Goal: Information Seeking & Learning: Find specific fact

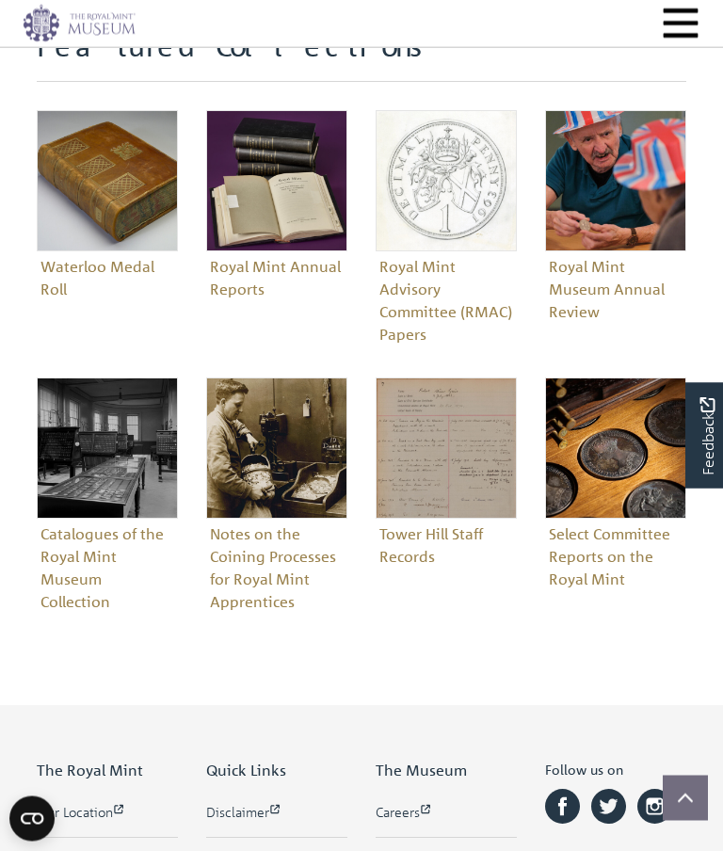
scroll to position [650, 0]
click at [109, 565] on figure "Catalogues of the Royal Mint Museum Collection" at bounding box center [107, 496] width 141 height 239
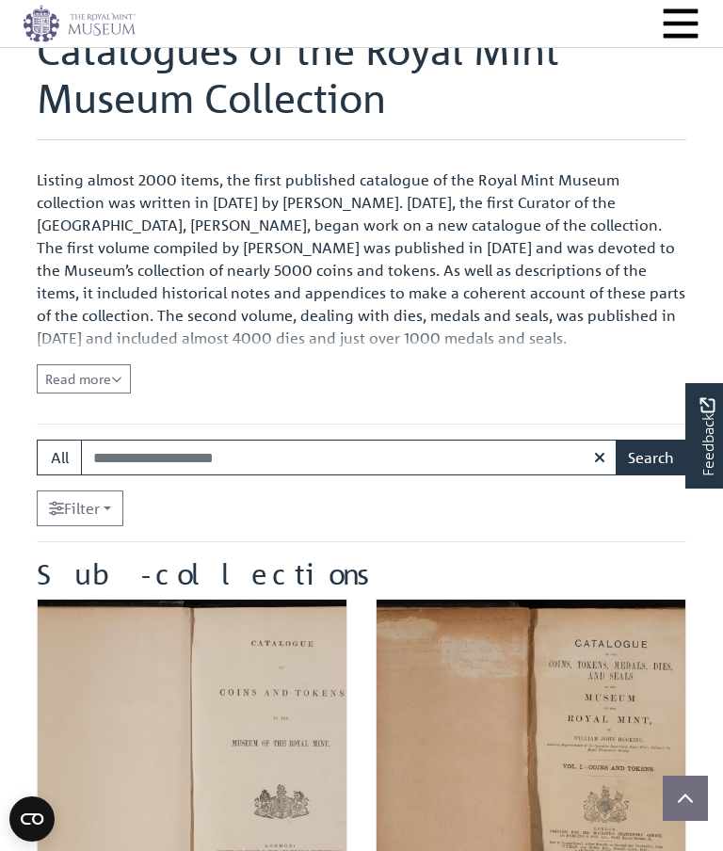
scroll to position [130, 0]
click at [56, 452] on button "All" at bounding box center [59, 458] width 45 height 36
click at [219, 524] on div "Filter" at bounding box center [361, 508] width 649 height 36
click at [121, 377] on icon "Read all of the content" at bounding box center [116, 380] width 9 height 6
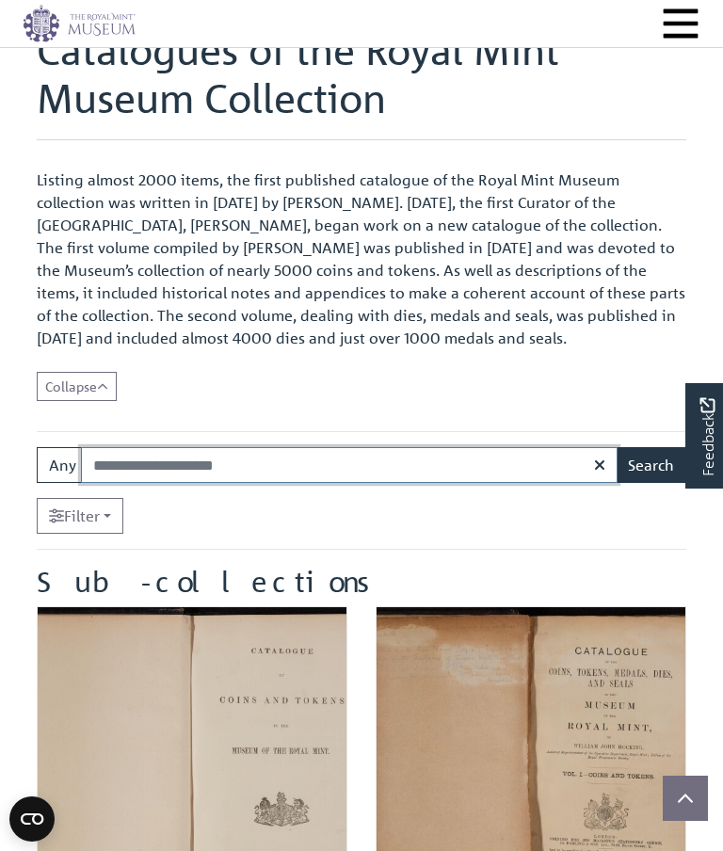
click at [184, 468] on input "Search:" at bounding box center [349, 465] width 536 height 36
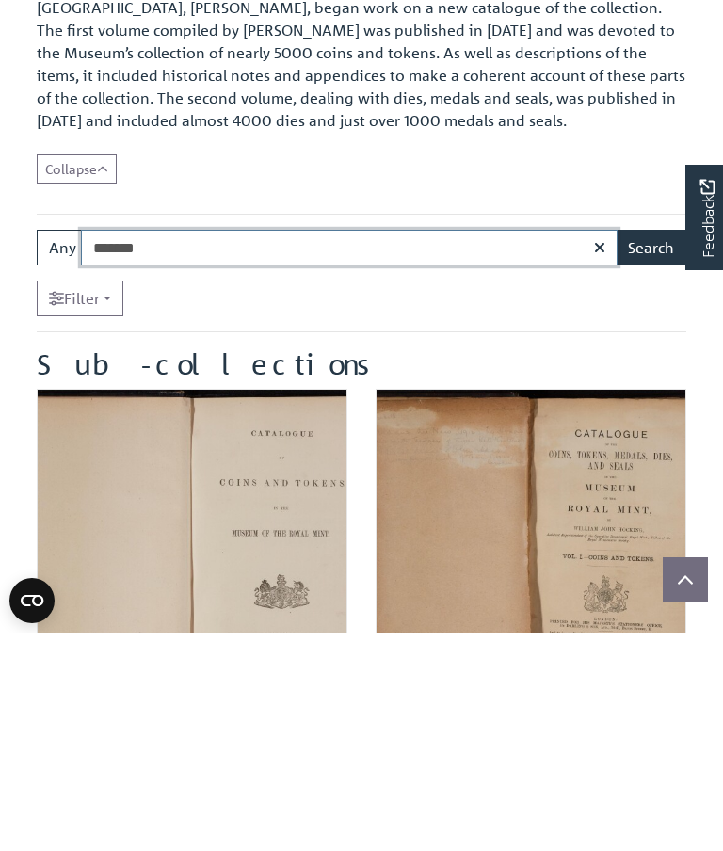
type input "*******"
click at [650, 448] on button "Search" at bounding box center [650, 466] width 71 height 36
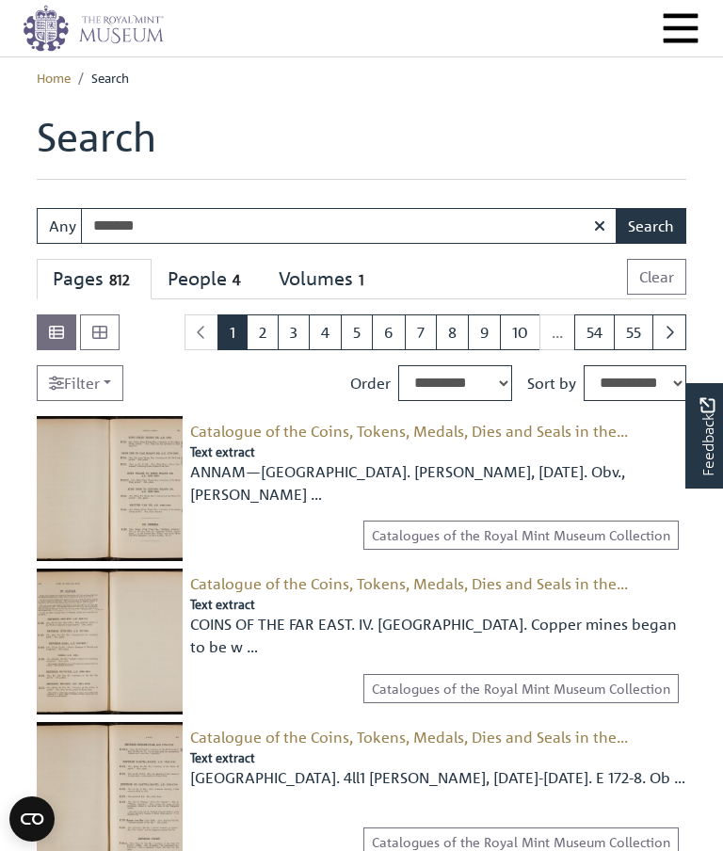
click at [594, 231] on icon "button" at bounding box center [599, 225] width 11 height 15
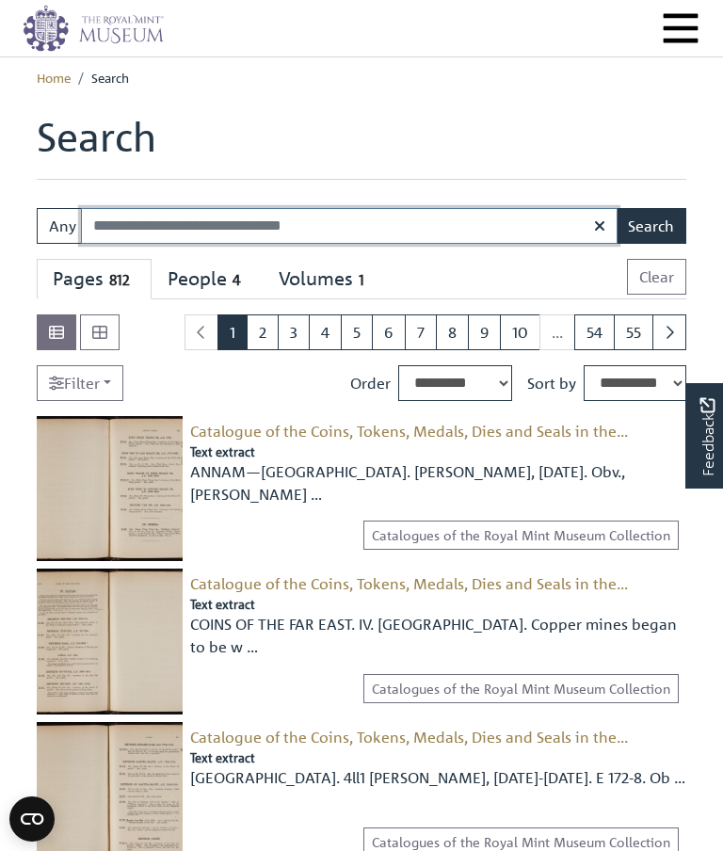
click at [151, 224] on input "Search:" at bounding box center [349, 226] width 536 height 36
type input "******"
click at [650, 226] on button "Search" at bounding box center [650, 226] width 71 height 36
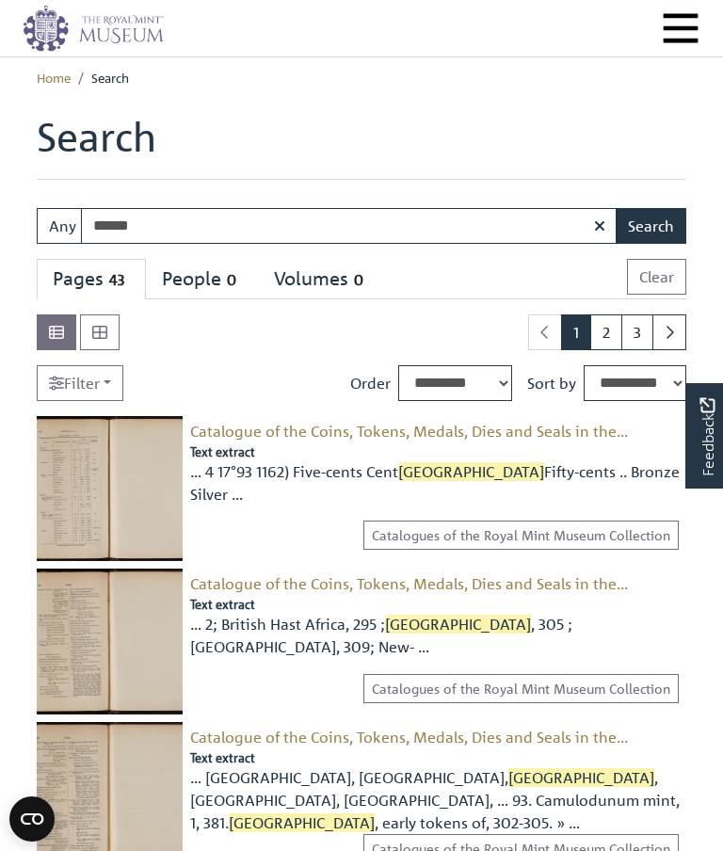
click at [213, 229] on input "******" at bounding box center [349, 226] width 536 height 36
click at [98, 375] on link "Filter" at bounding box center [80, 383] width 87 height 36
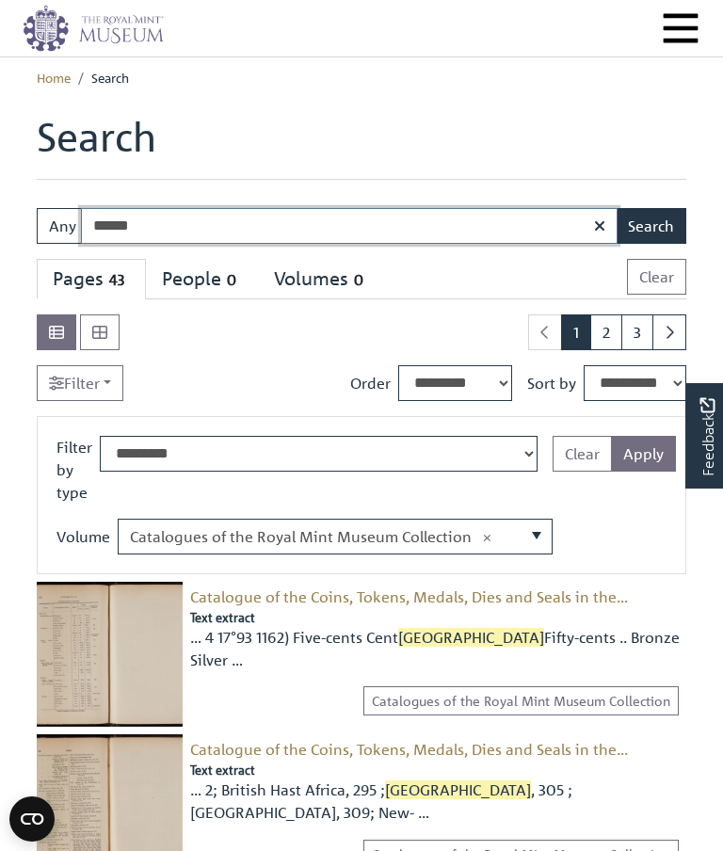
click at [194, 233] on input "******" at bounding box center [349, 226] width 536 height 36
type input "**********"
click at [650, 226] on button "Search" at bounding box center [650, 226] width 71 height 36
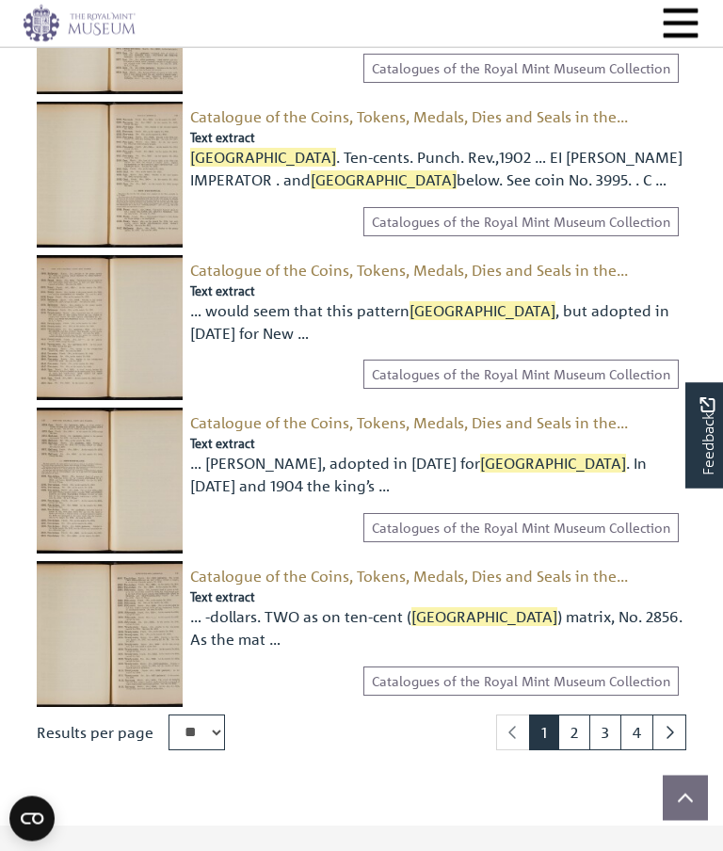
scroll to position [2191, 0]
click at [571, 718] on link "2" at bounding box center [574, 732] width 32 height 36
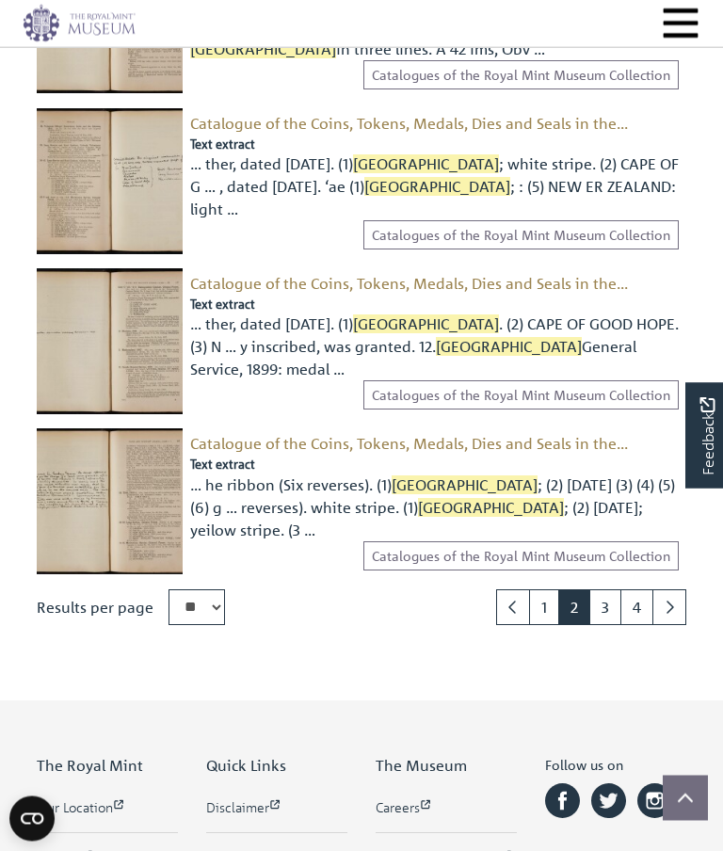
scroll to position [2333, 0]
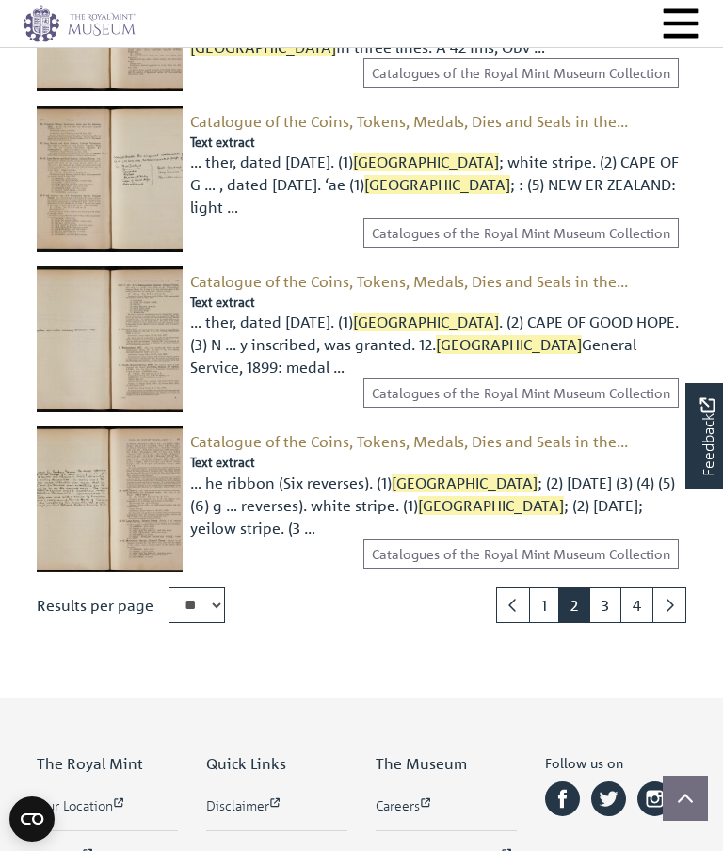
click at [597, 593] on link "3" at bounding box center [605, 605] width 32 height 36
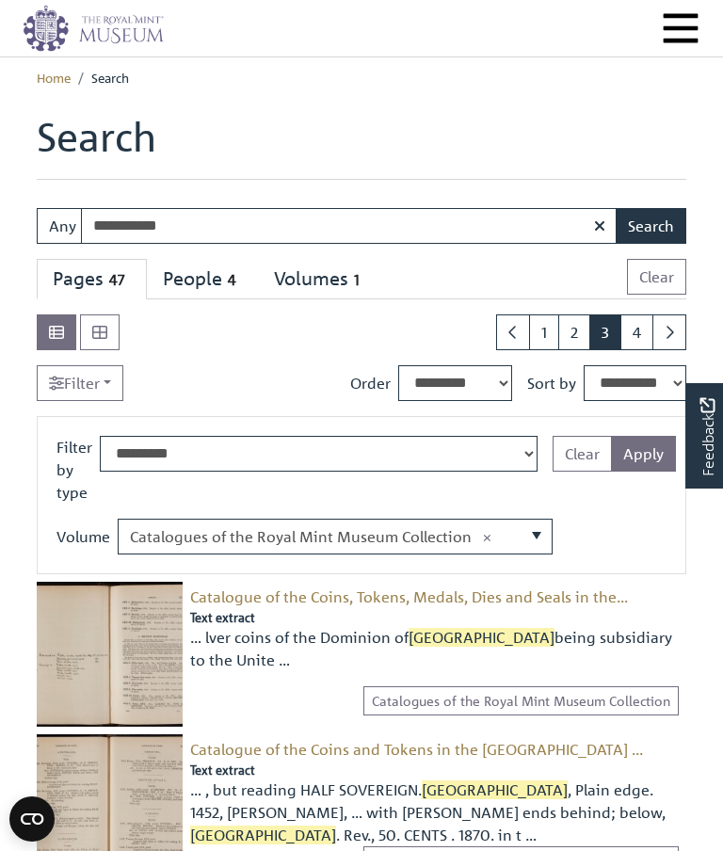
click at [215, 227] on input "**********" at bounding box center [349, 226] width 536 height 36
type input "**********"
click at [650, 226] on button "Search" at bounding box center [650, 226] width 71 height 36
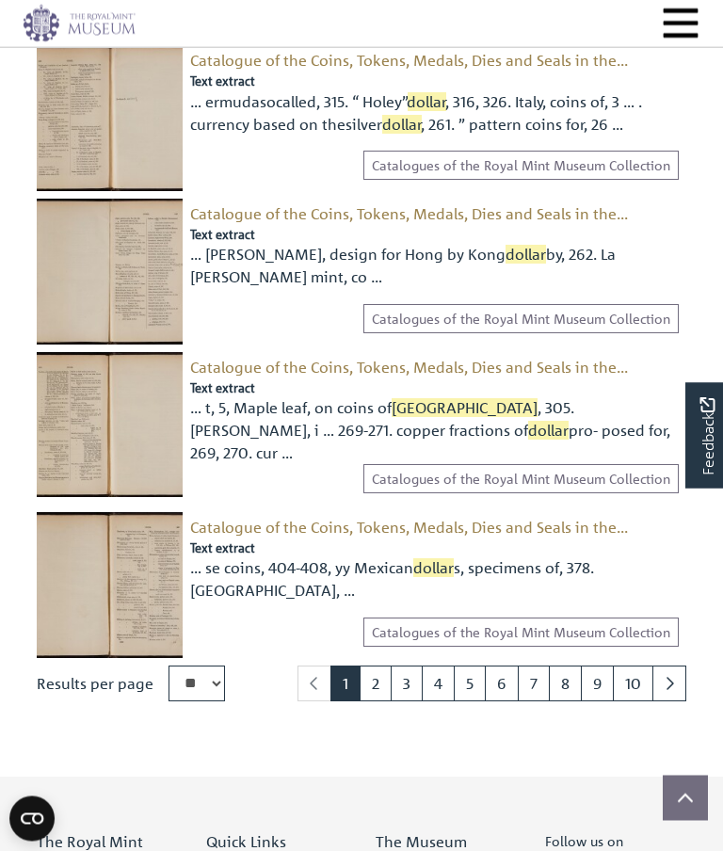
scroll to position [2270, 0]
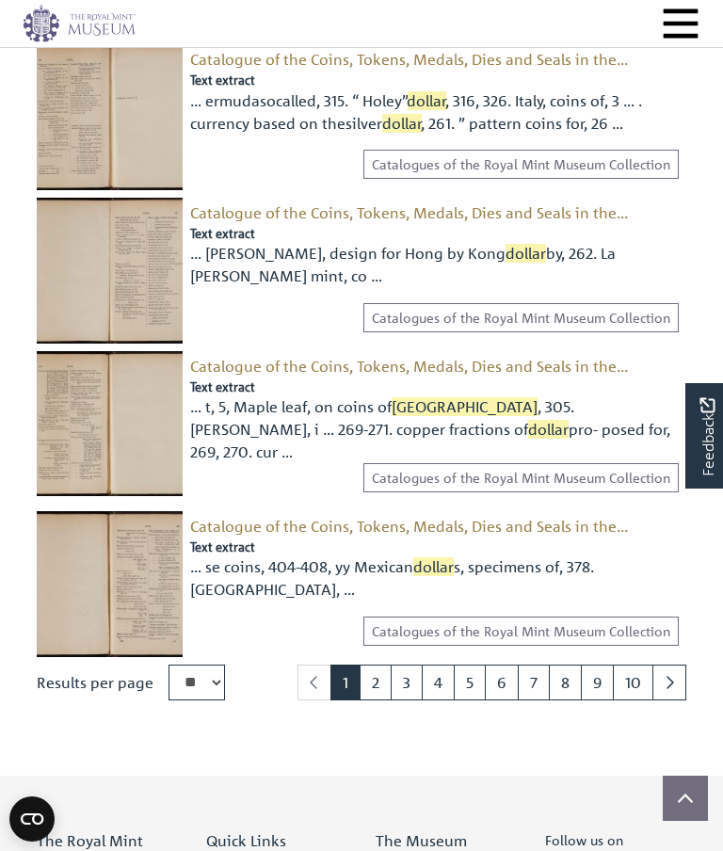
click at [383, 664] on link "2" at bounding box center [375, 682] width 32 height 36
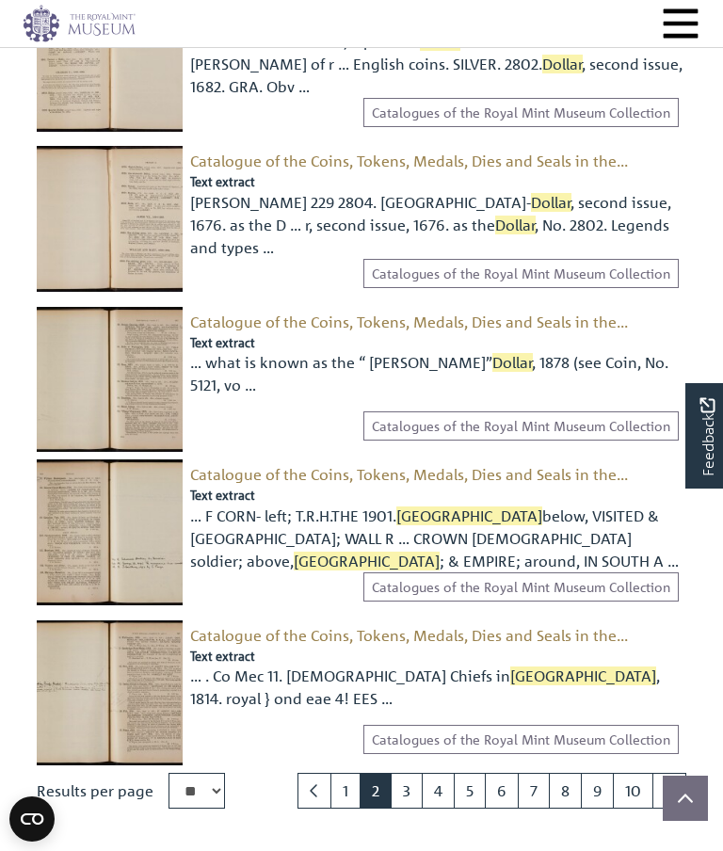
scroll to position [2170, 0]
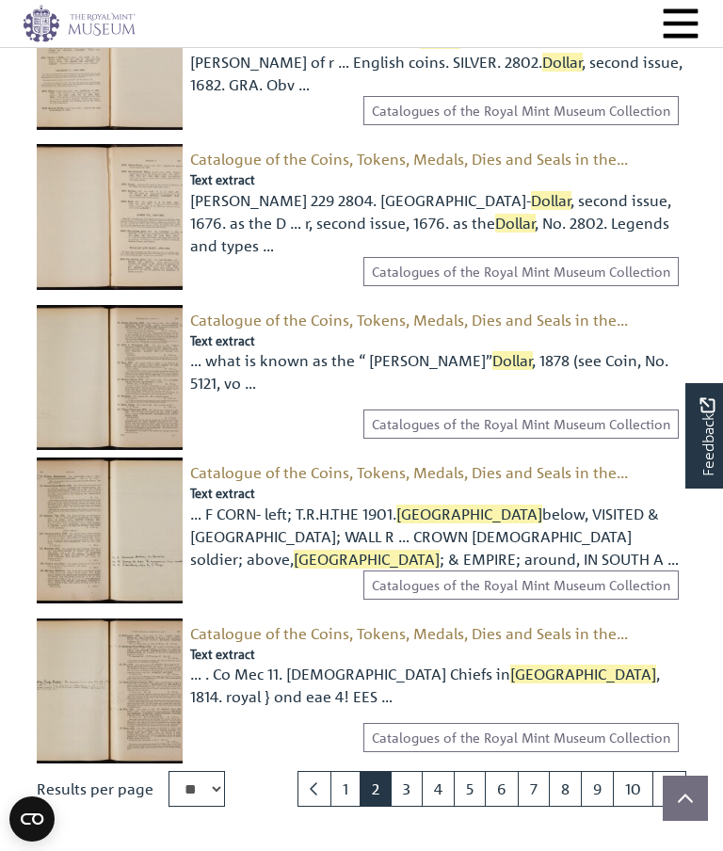
click at [406, 771] on link "3" at bounding box center [406, 789] width 32 height 36
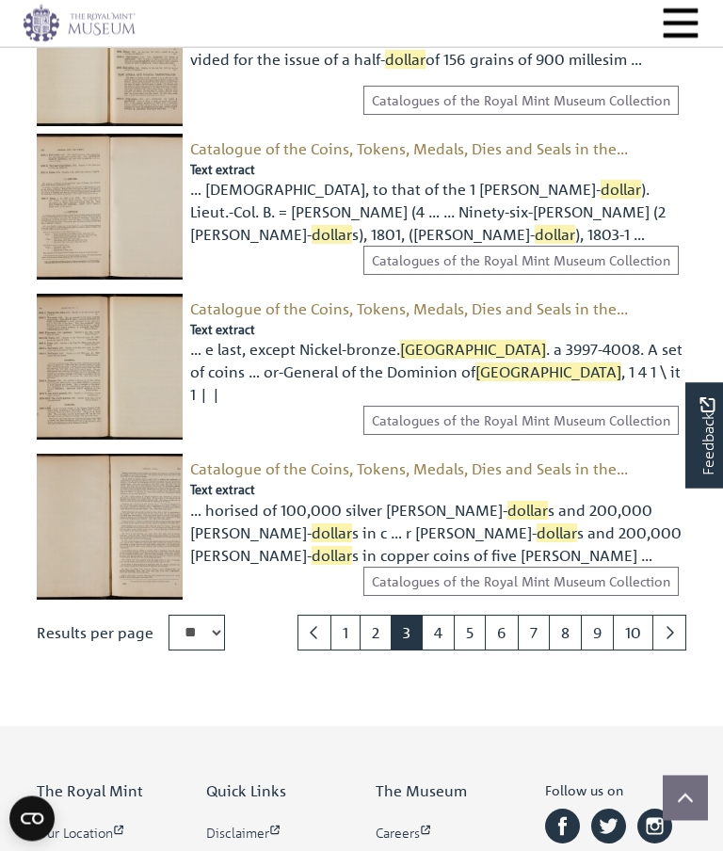
scroll to position [2306, 0]
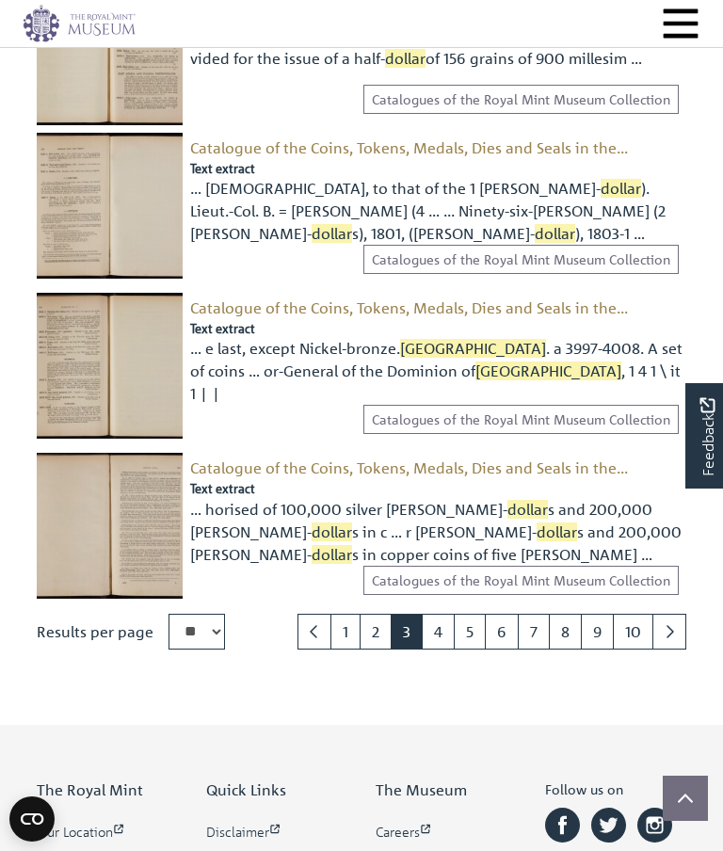
click at [436, 613] on link "4" at bounding box center [438, 631] width 33 height 36
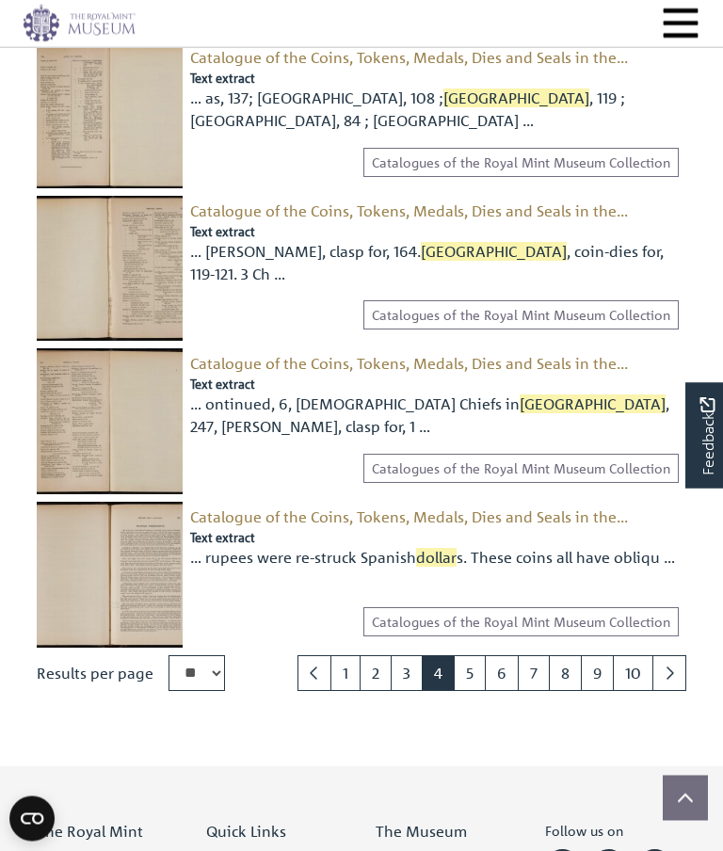
scroll to position [2251, 0]
click at [469, 655] on link "5" at bounding box center [470, 673] width 32 height 36
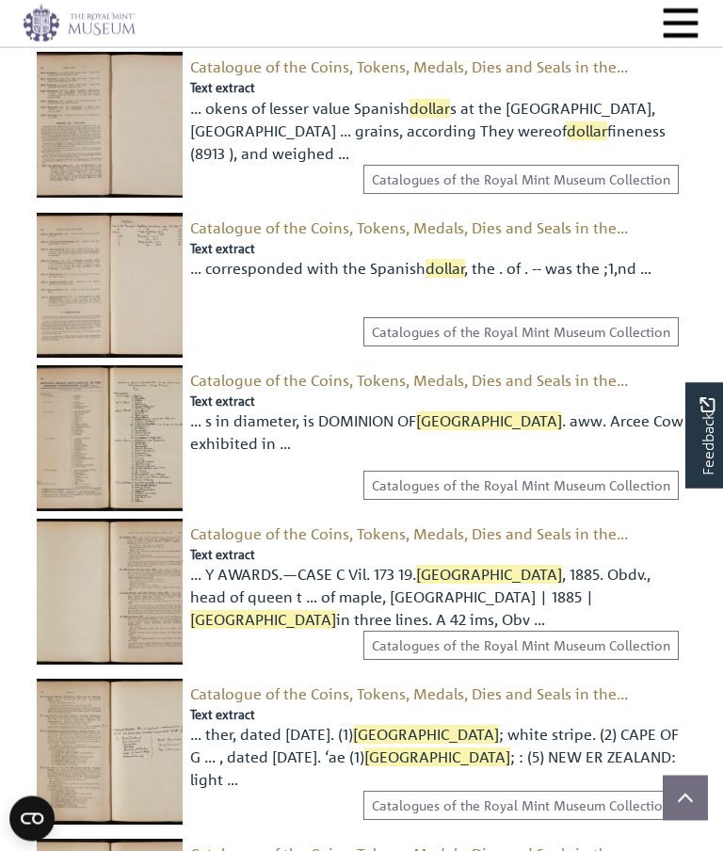
scroll to position [1835, 0]
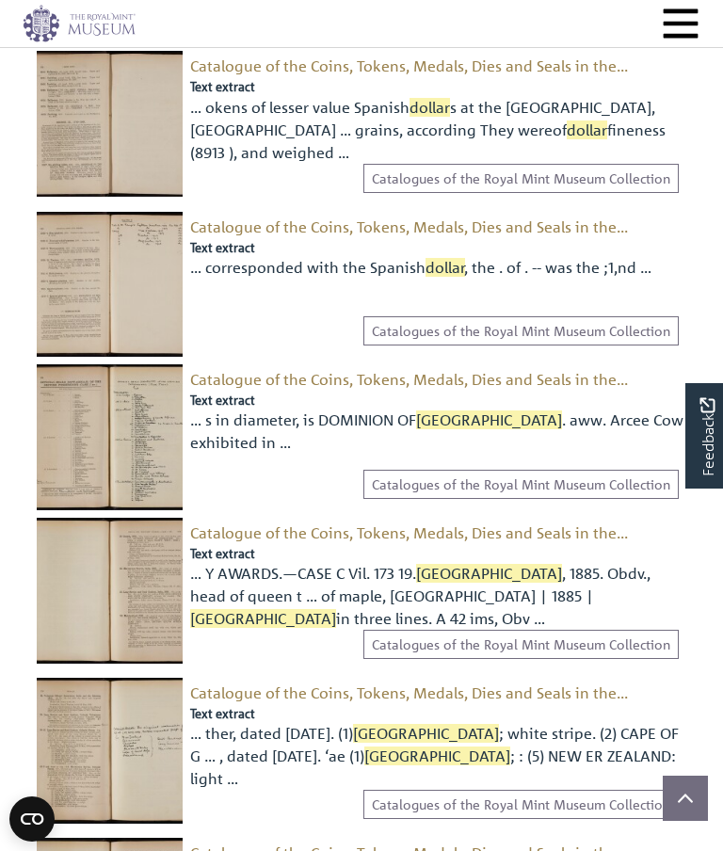
click at [422, 410] on span "[GEOGRAPHIC_DATA]" at bounding box center [489, 419] width 146 height 19
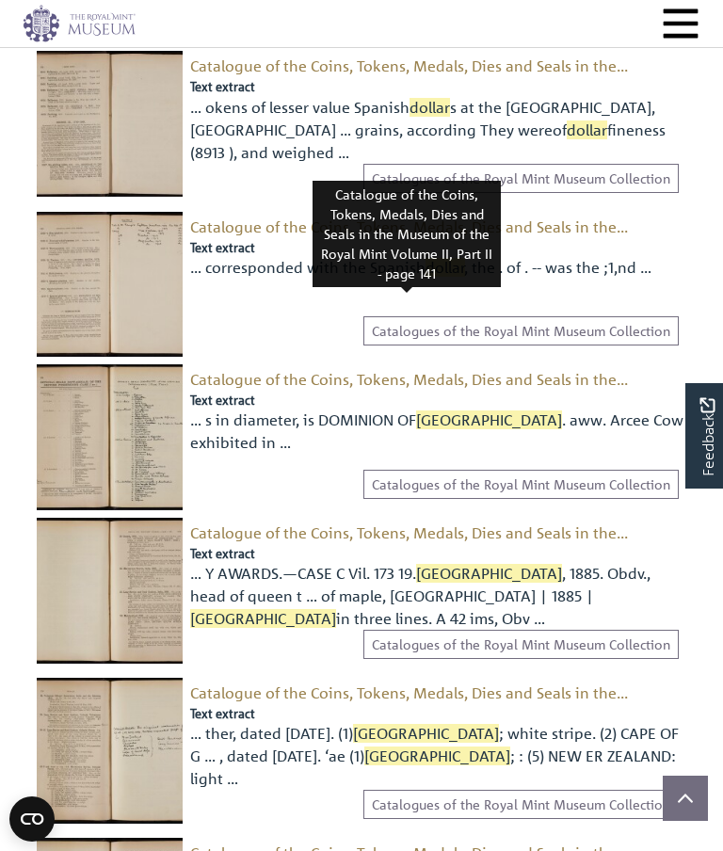
click at [428, 370] on span "Catalogue of the Coins, Tokens, Medals, Dies and Seals in the..." at bounding box center [409, 379] width 438 height 19
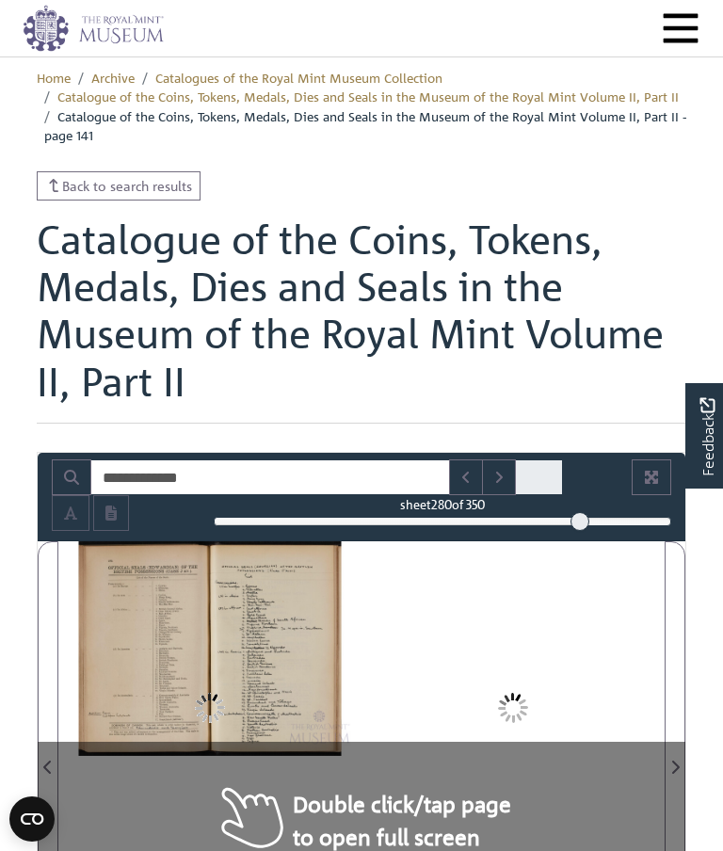
type input "**********"
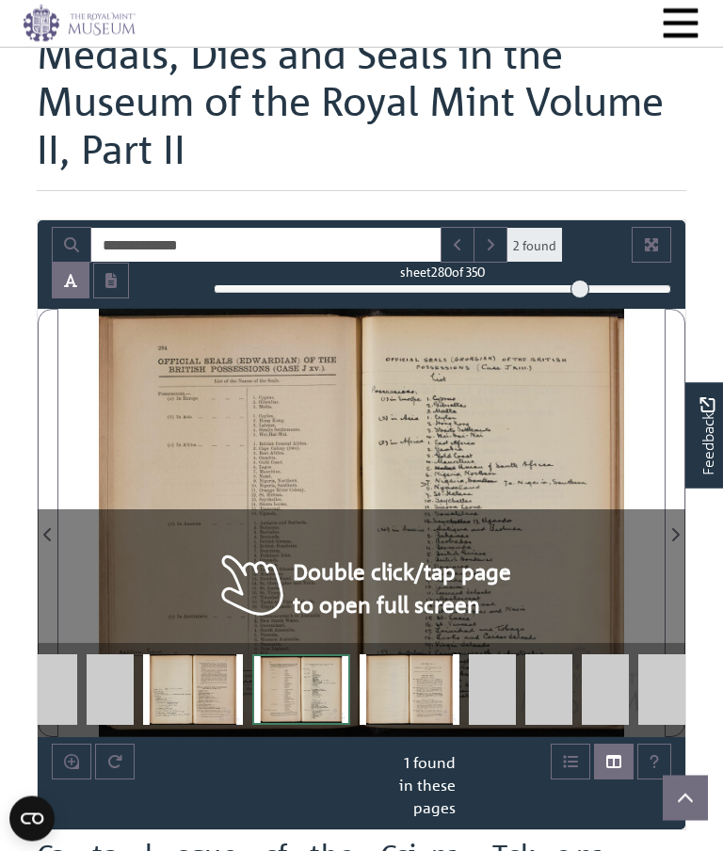
scroll to position [232, 0]
click at [388, 613] on div "OFFICIAL SEALS (GEORGIAN) oF THE [DEMOGRAPHIC_DATA] PoSsmaaions (Cause Tx.) -f …" at bounding box center [381, 523] width 565 height 428
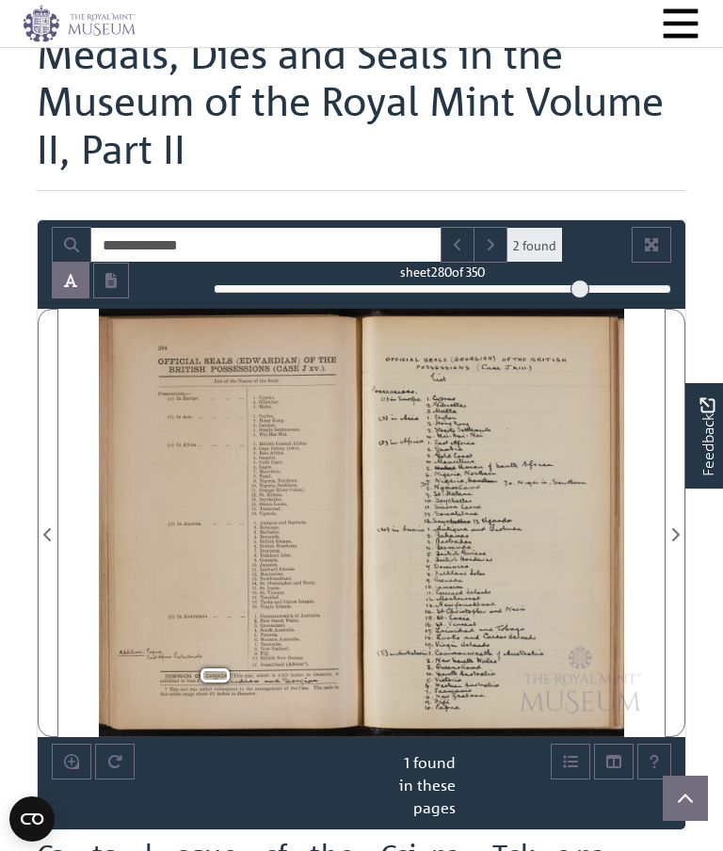
scroll to position [277, 0]
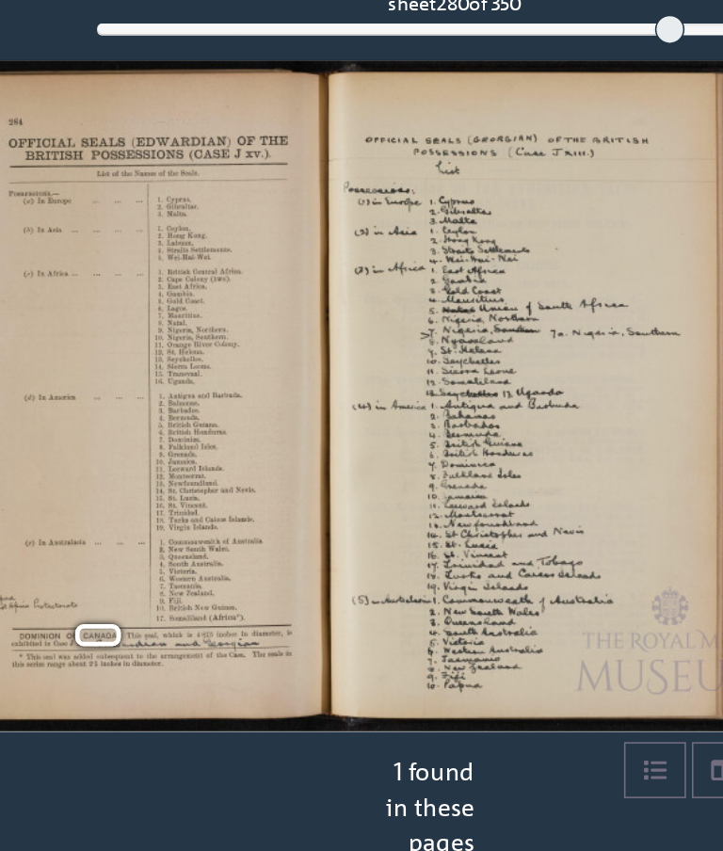
click at [364, 302] on div "OFFICIAL SEALS (GEORGIAN) oF THE [DEMOGRAPHIC_DATA] PoSsmaaions (Cause Tx.) -f …" at bounding box center [381, 478] width 565 height 428
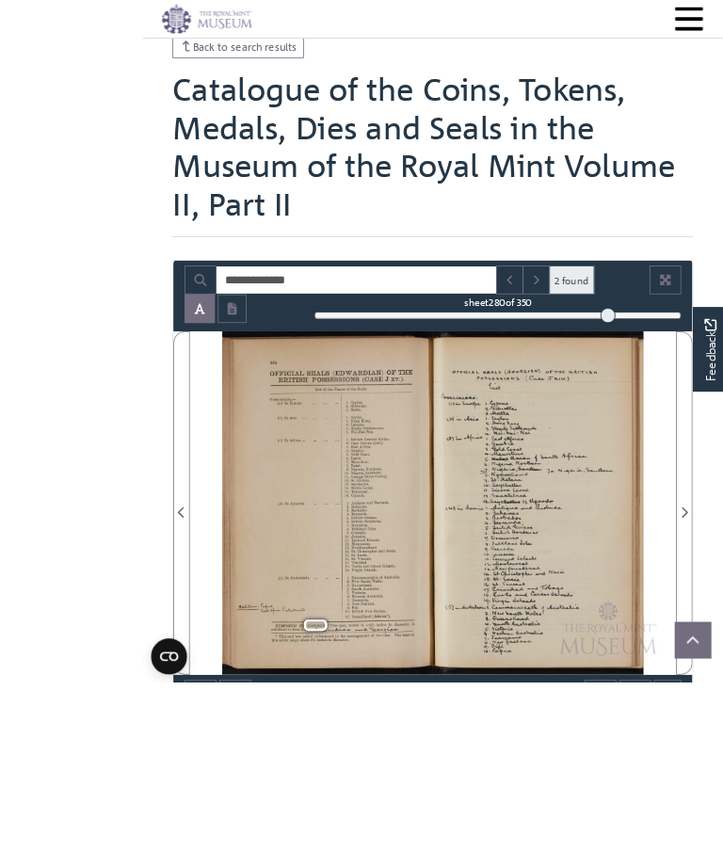
scroll to position [303, 0]
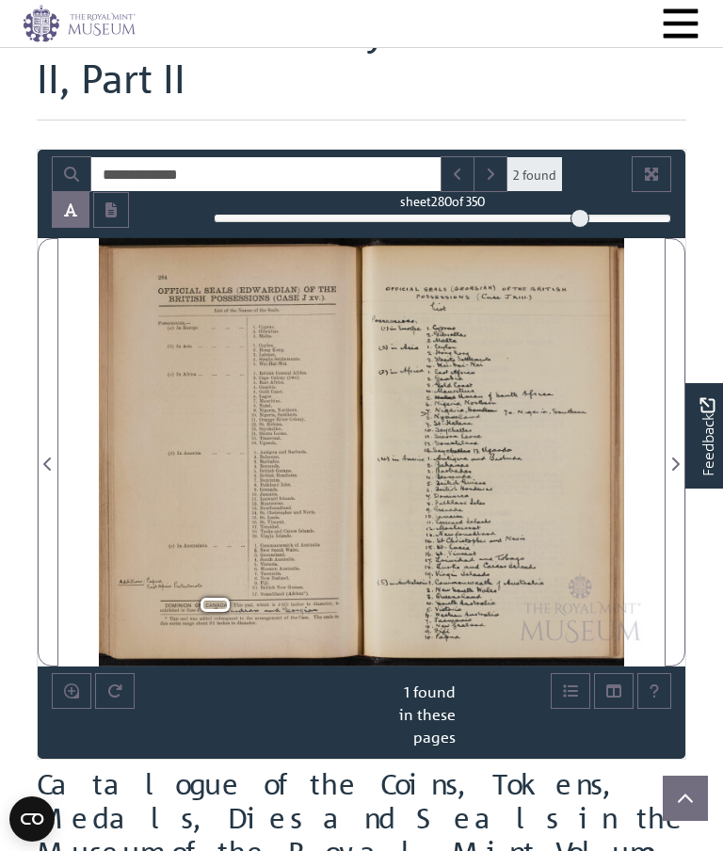
click at [670, 471] on icon "Next Page" at bounding box center [674, 463] width 9 height 15
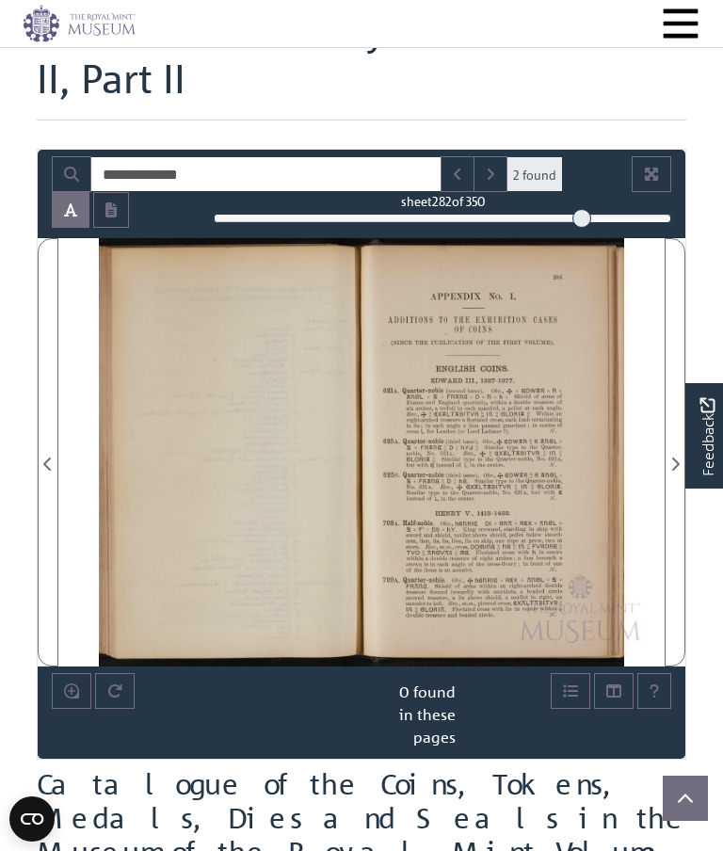
click at [648, 495] on div "APPENDIX ADDITIONS (SINCE THE TO No. THE EXHIBITION OF COINS PUBLICATION OF ENG…" at bounding box center [381, 452] width 565 height 428
click at [670, 471] on icon "Next Page" at bounding box center [674, 463] width 9 height 15
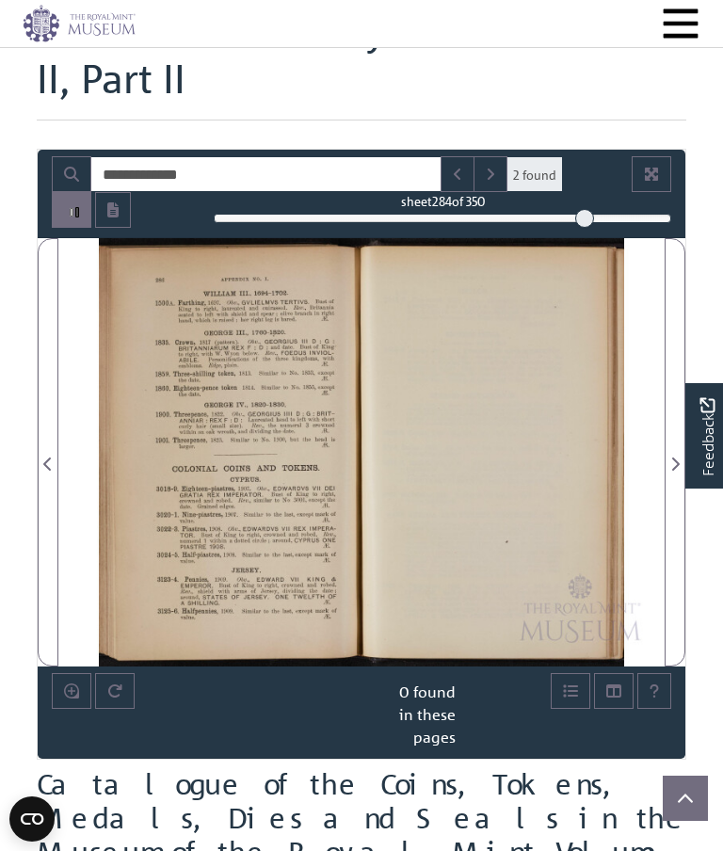
click at [670, 471] on icon "Next Page" at bounding box center [674, 463] width 9 height 15
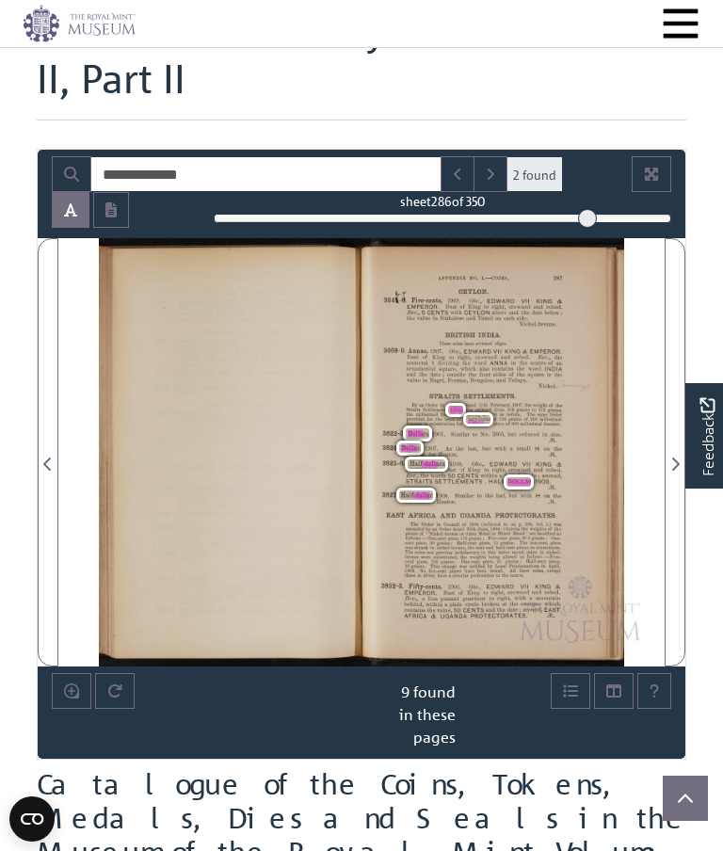
click at [670, 471] on icon "Next Page" at bounding box center [674, 463] width 9 height 15
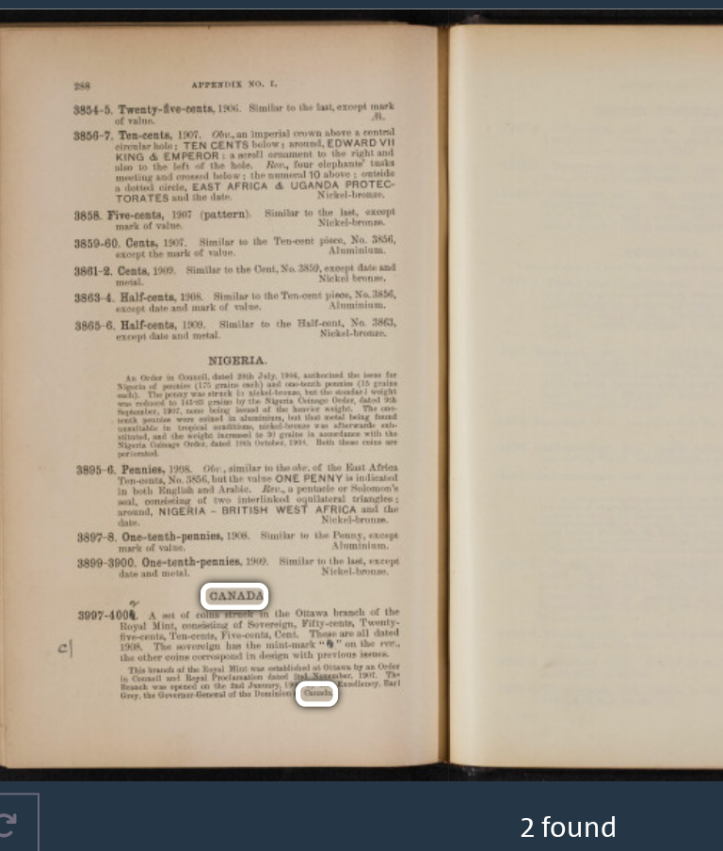
scroll to position [266, 0]
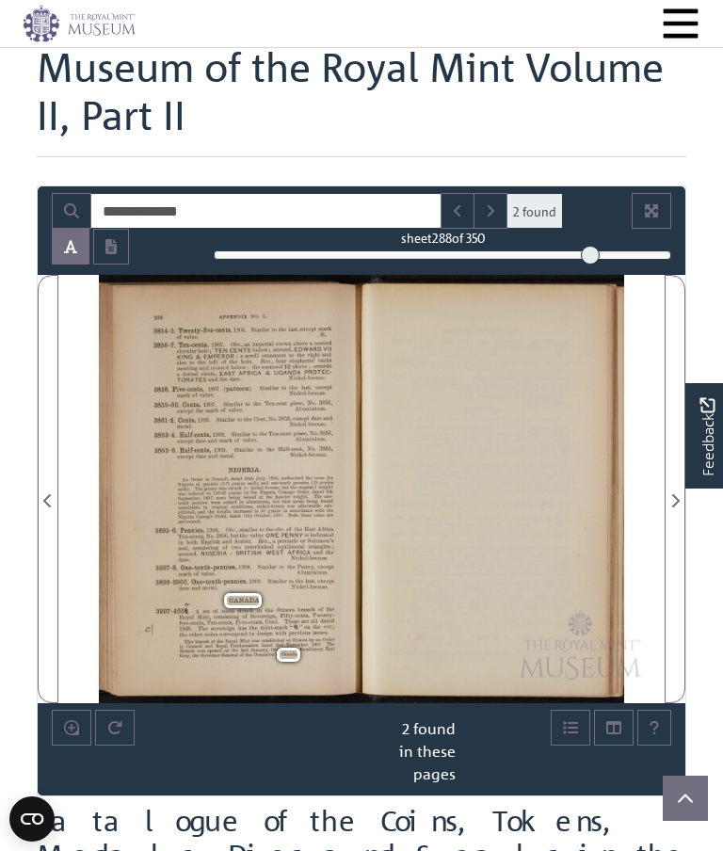
click at [670, 508] on icon "Next Page" at bounding box center [674, 500] width 9 height 15
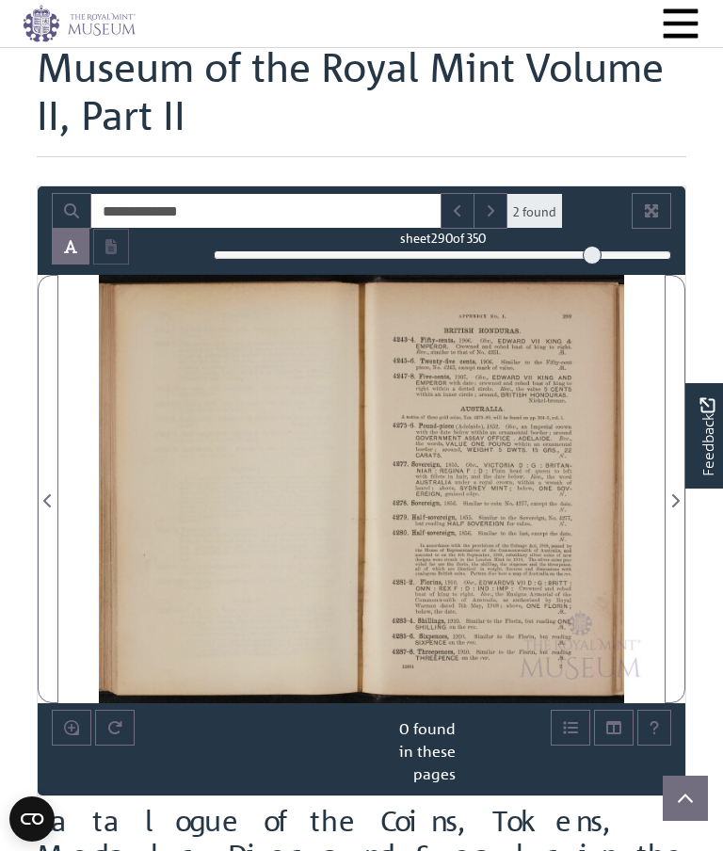
scroll to position [342, 0]
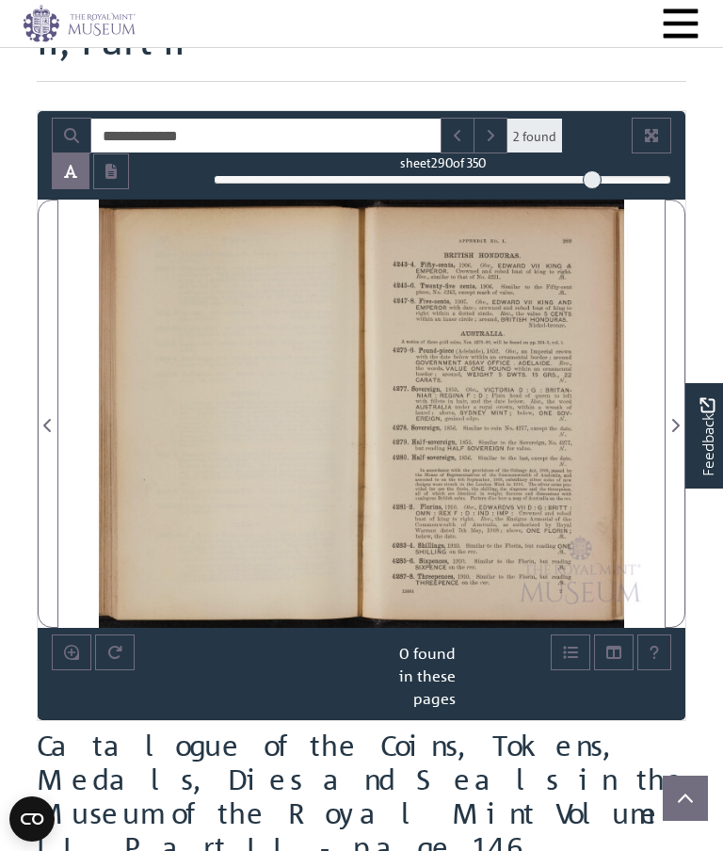
click at [661, 457] on div "APPENDIX BRITISH 4243-4, Fifty-cents, NO. I. [GEOGRAPHIC_DATA] 1906. Obv., [PER…" at bounding box center [381, 413] width 565 height 428
click at [661, 447] on div "APPENDIX BRITISH 4243-4, Fifty-cents, NO. I. [GEOGRAPHIC_DATA] 1906. Obv., [PER…" at bounding box center [381, 413] width 565 height 428
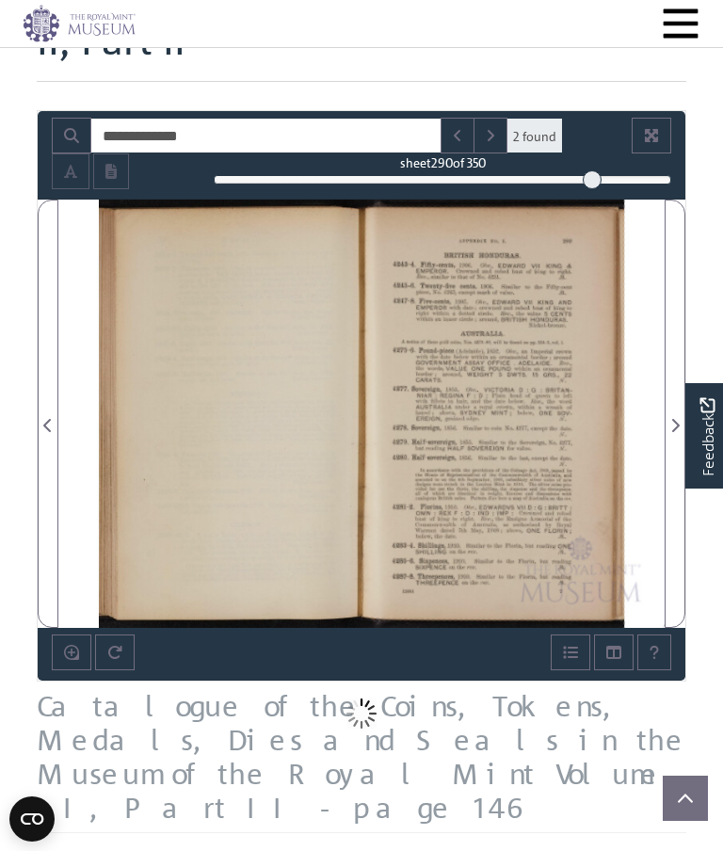
click at [670, 433] on icon "Next Page" at bounding box center [674, 425] width 9 height 15
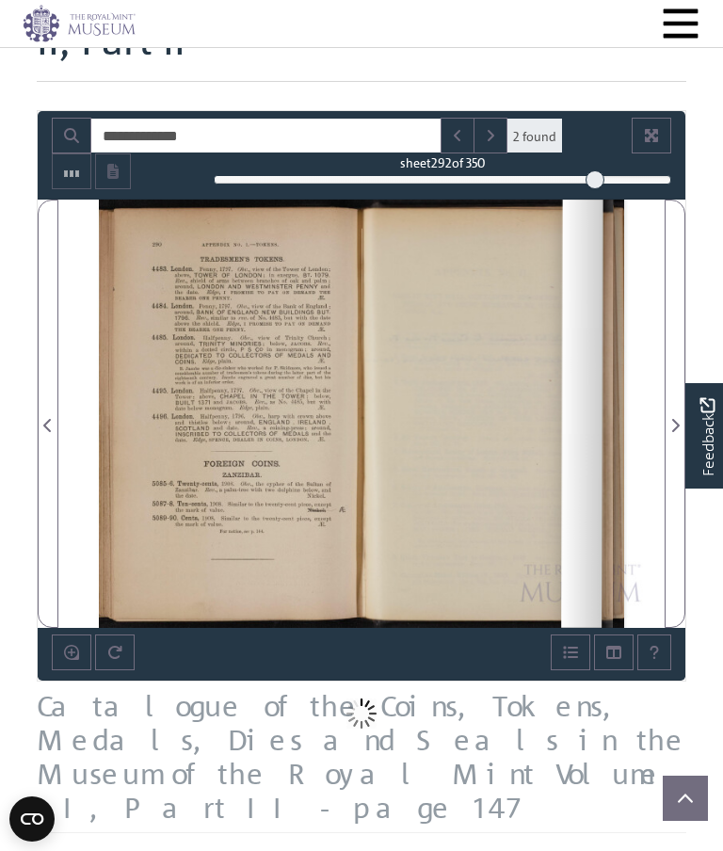
click at [672, 432] on icon "Next Page" at bounding box center [676, 425] width 8 height 13
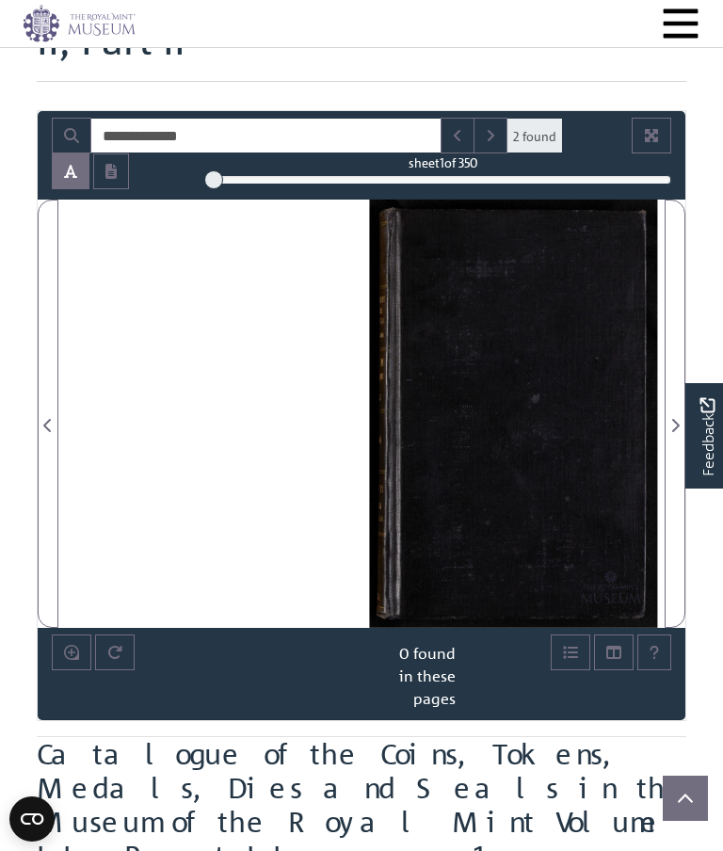
click at [670, 433] on icon "Next Page" at bounding box center [674, 425] width 9 height 15
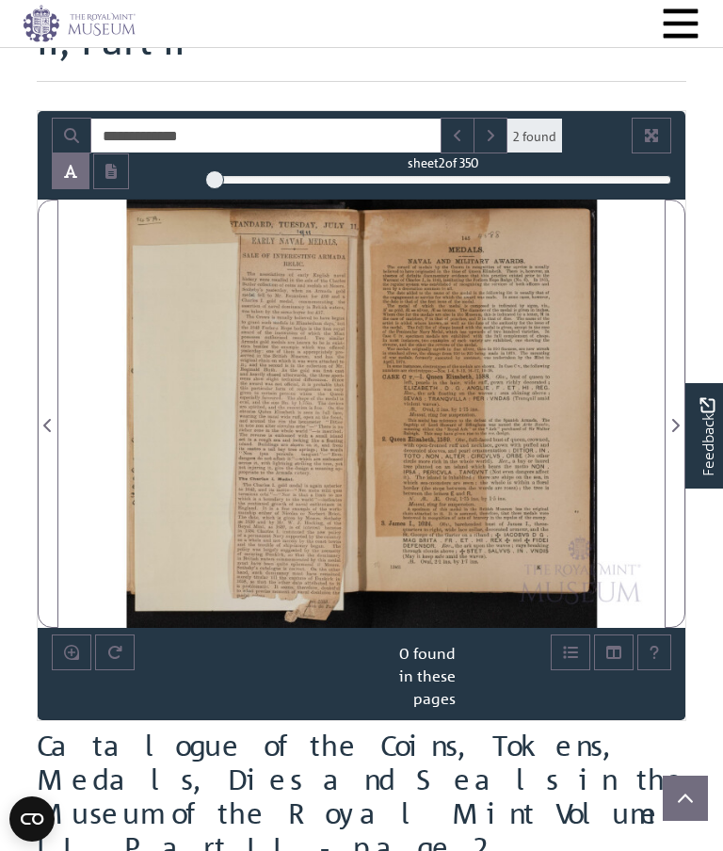
click at [118, 189] on button "Open transcription window" at bounding box center [111, 171] width 36 height 36
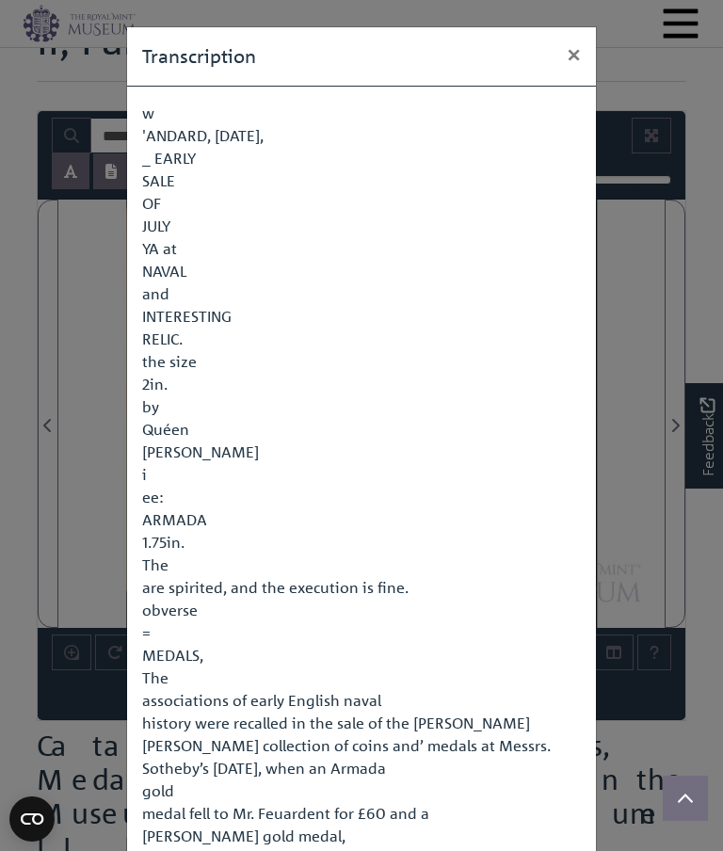
click at [87, 509] on div "Transcription × w 'ANDARD, [DATE], _ EARLY SALE OF JULY YA at NAVAL and INTERES…" at bounding box center [361, 425] width 723 height 851
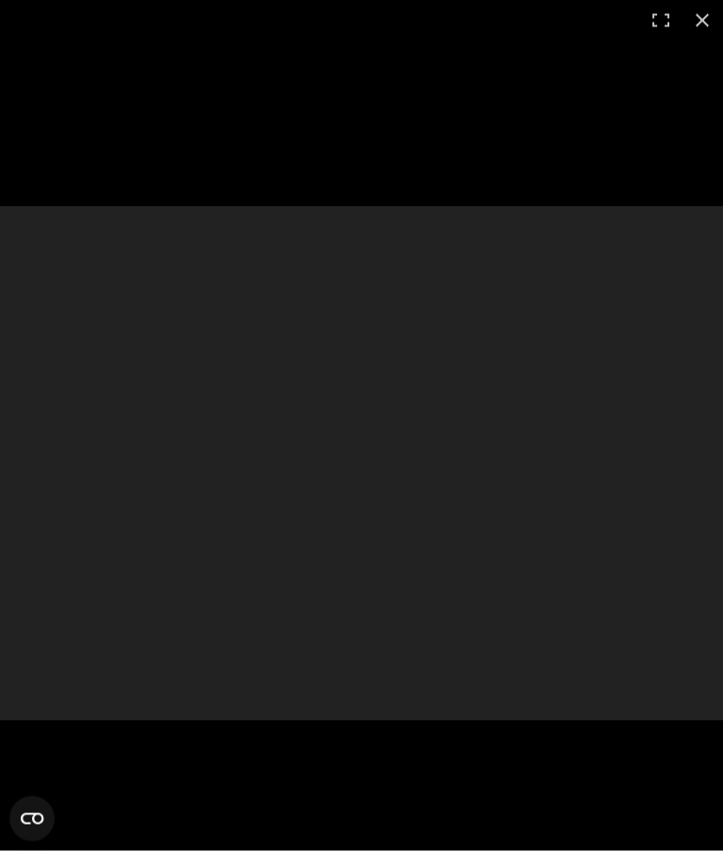
scroll to position [589, 0]
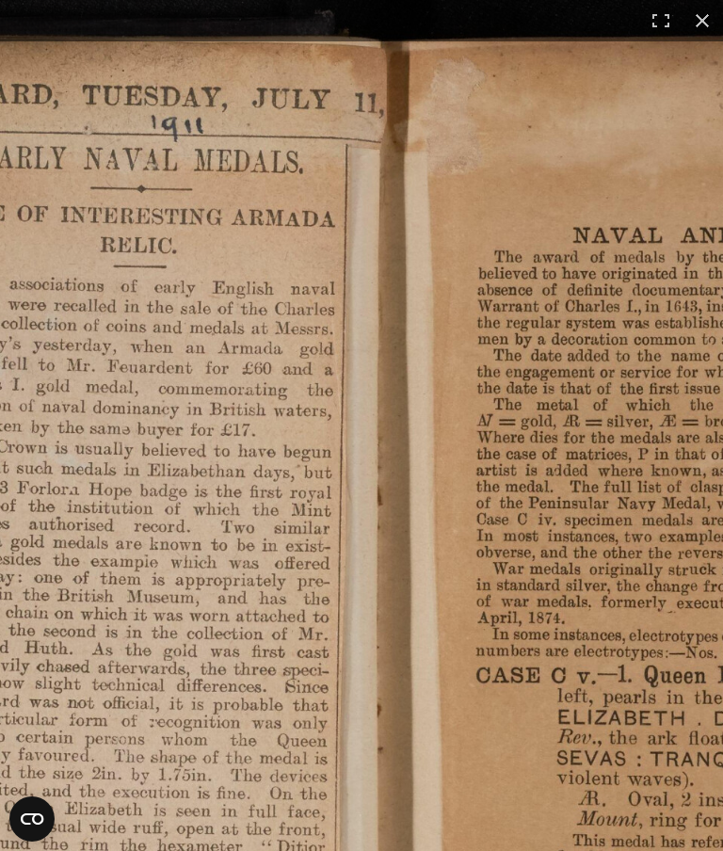
click at [694, 33] on button at bounding box center [701, 20] width 41 height 41
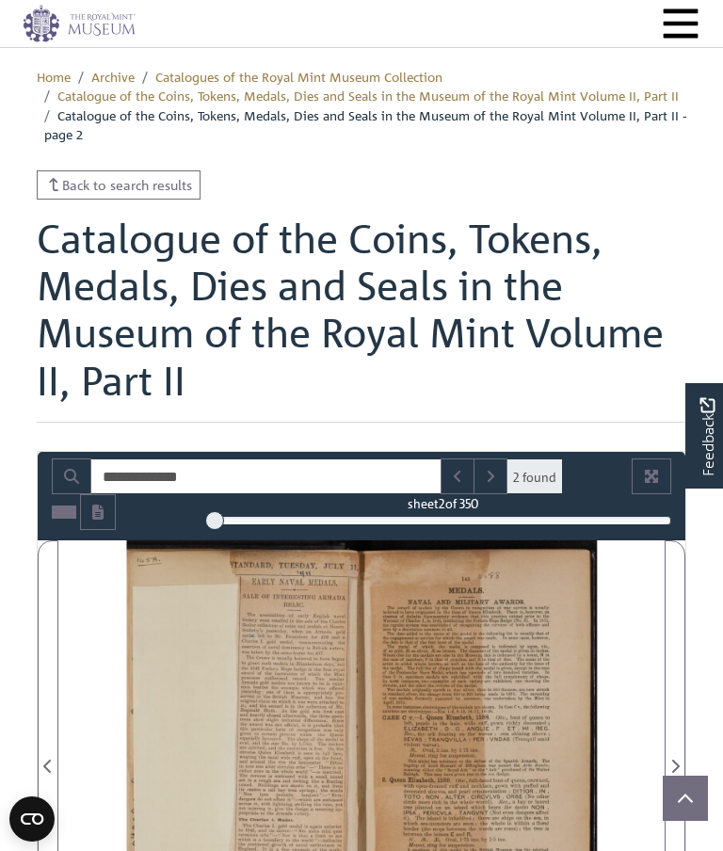
scroll to position [183, 0]
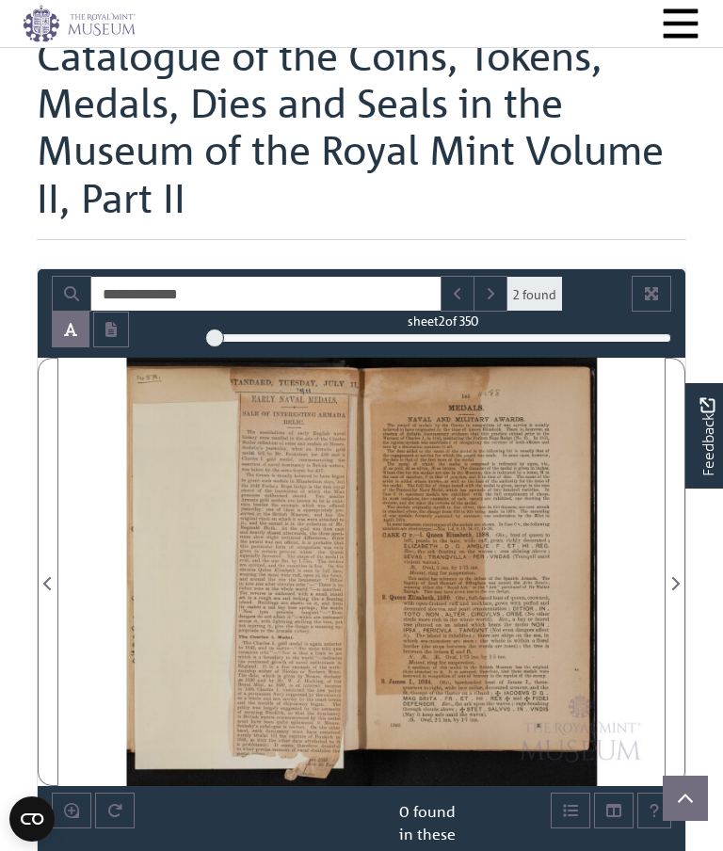
click at [43, 390] on span "Previous Page" at bounding box center [48, 571] width 19 height 426
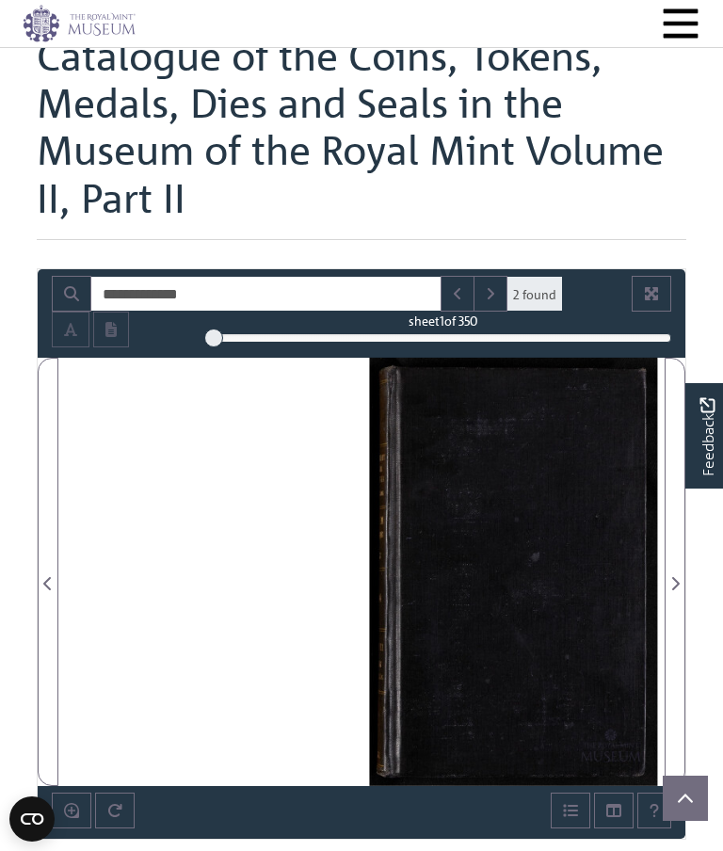
scroll to position [259, 0]
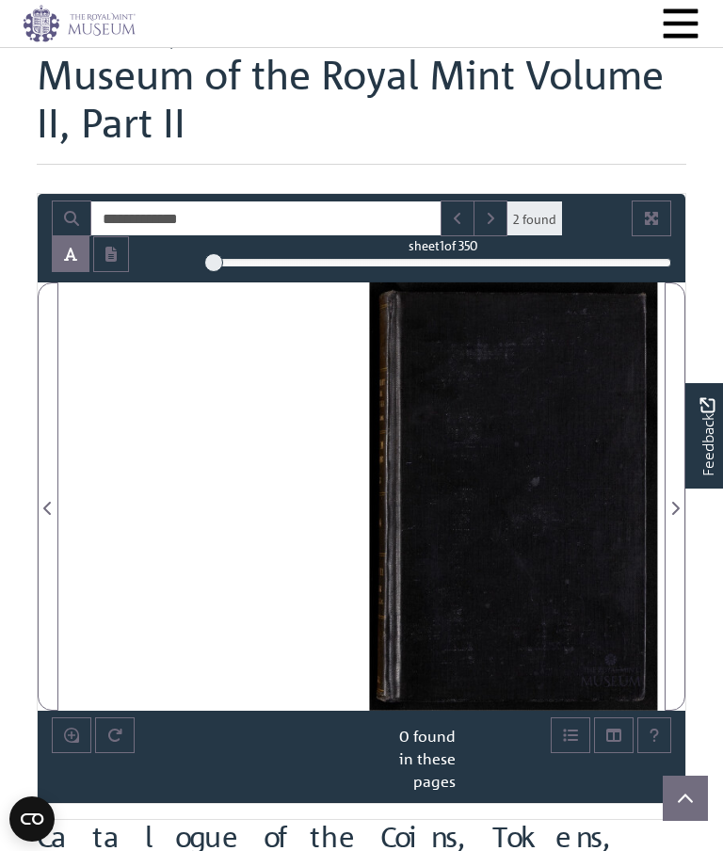
click at [672, 516] on icon "Next Page" at bounding box center [674, 508] width 9 height 15
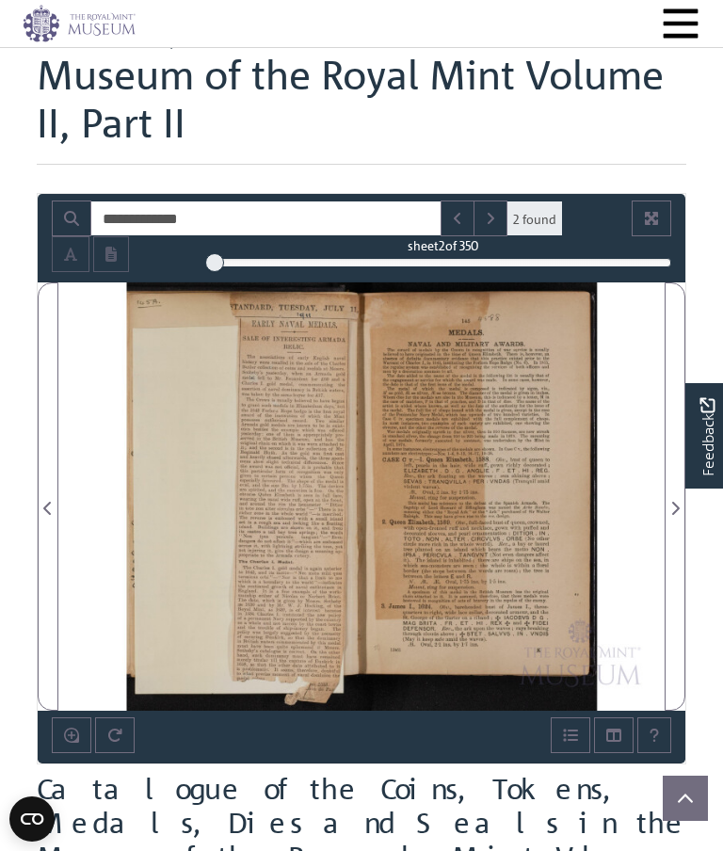
click at [670, 516] on icon "Next Page" at bounding box center [674, 508] width 9 height 15
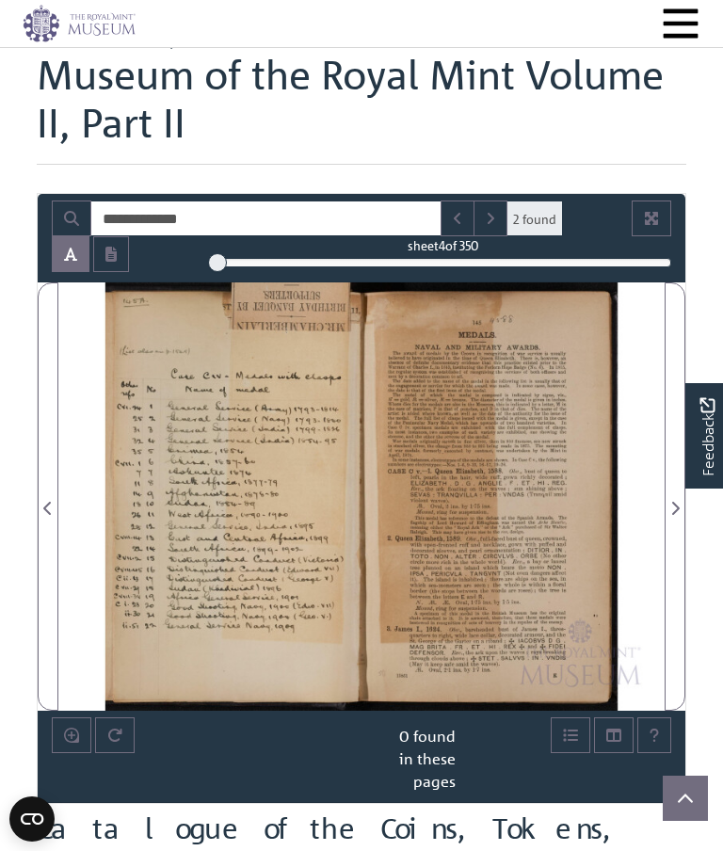
click at [667, 519] on span "Next Page" at bounding box center [674, 508] width 19 height 23
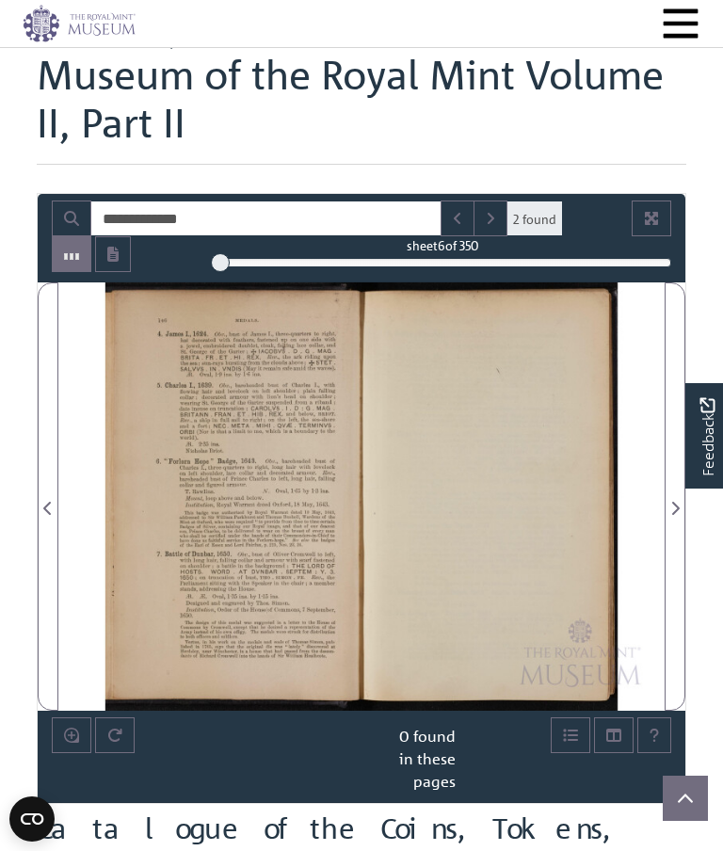
click at [666, 519] on span "Next Page" at bounding box center [674, 508] width 19 height 23
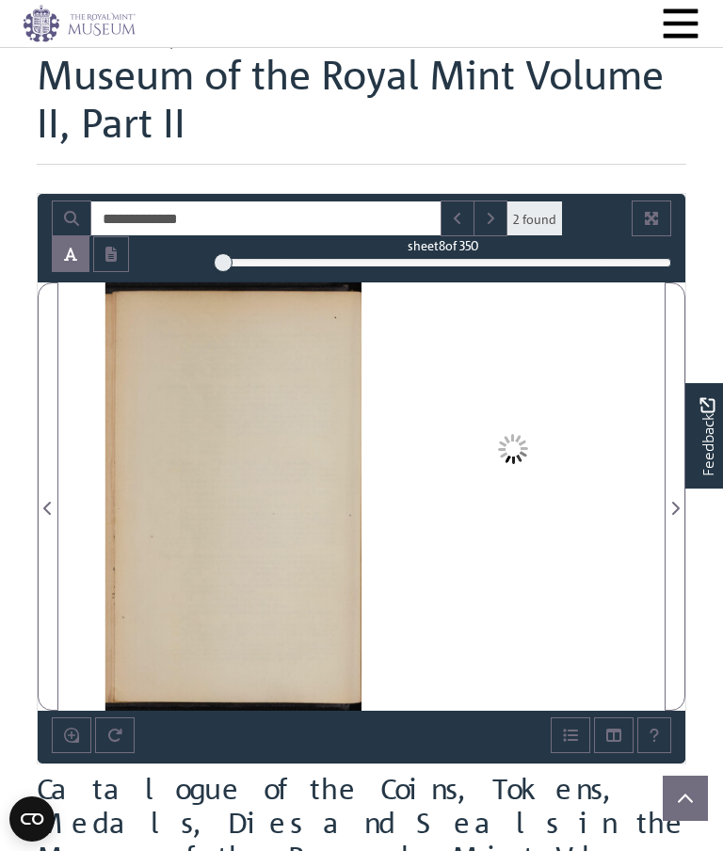
click at [670, 516] on icon "Next Page" at bounding box center [674, 508] width 9 height 15
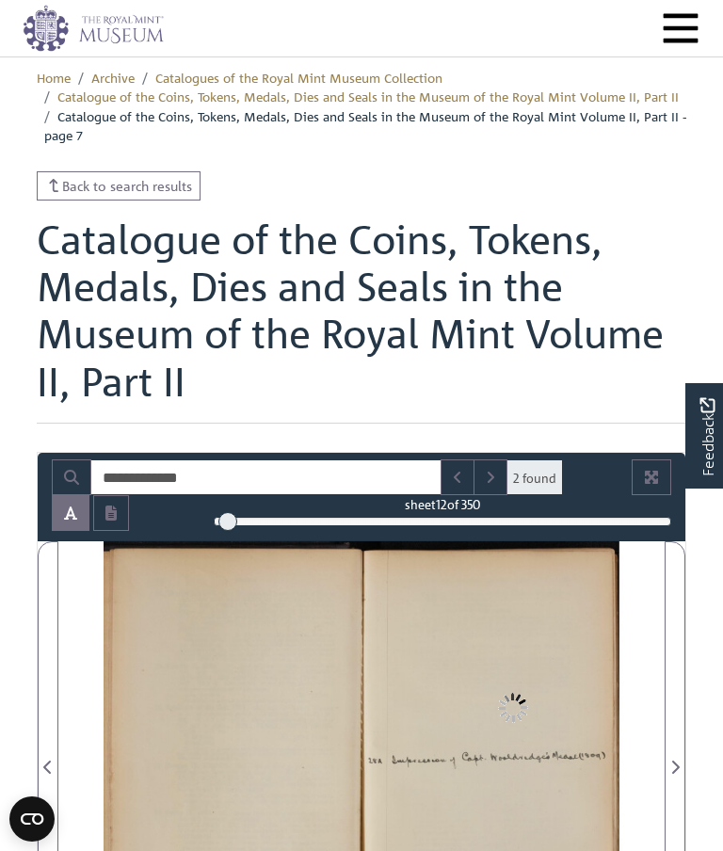
click at [170, 84] on link "Catalogues of the Royal Mint Museum Collection" at bounding box center [298, 77] width 287 height 17
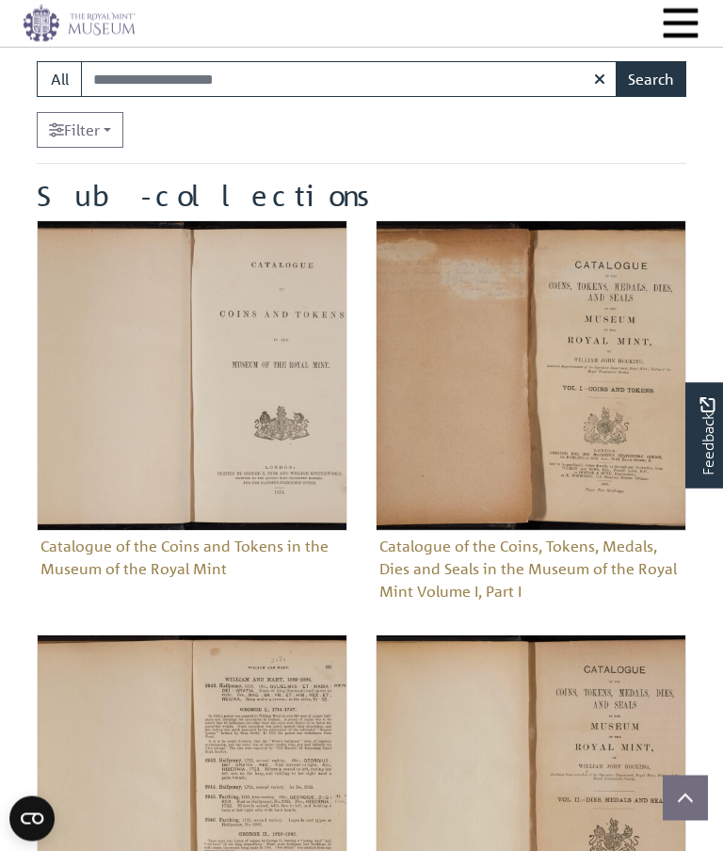
scroll to position [509, 0]
click at [218, 565] on figure "Catalogue of the Coins and Tokens in the Museum of the Royal Mint" at bounding box center [192, 401] width 311 height 363
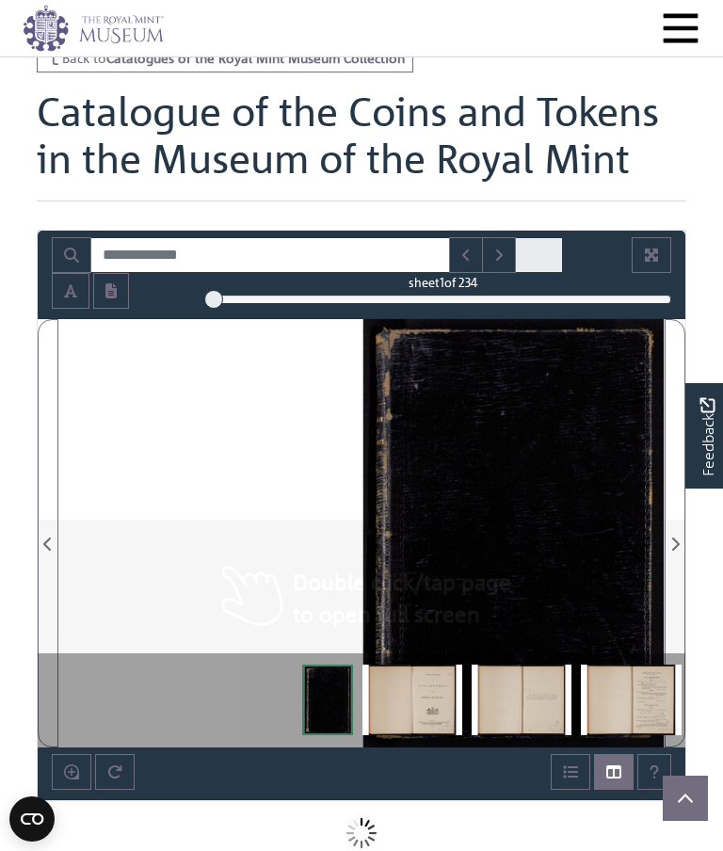
scroll to position [96, 0]
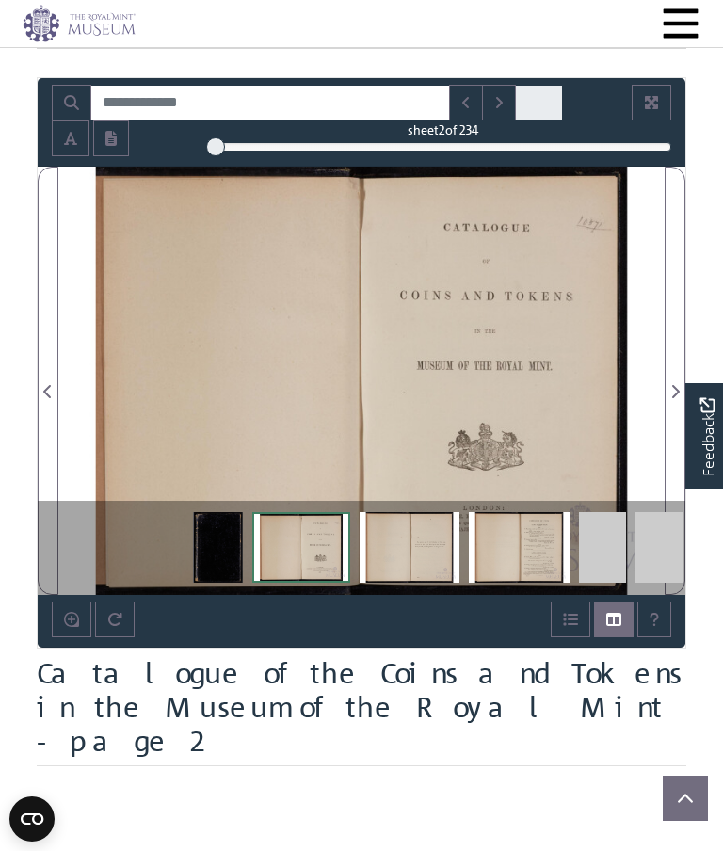
scroll to position [228, 0]
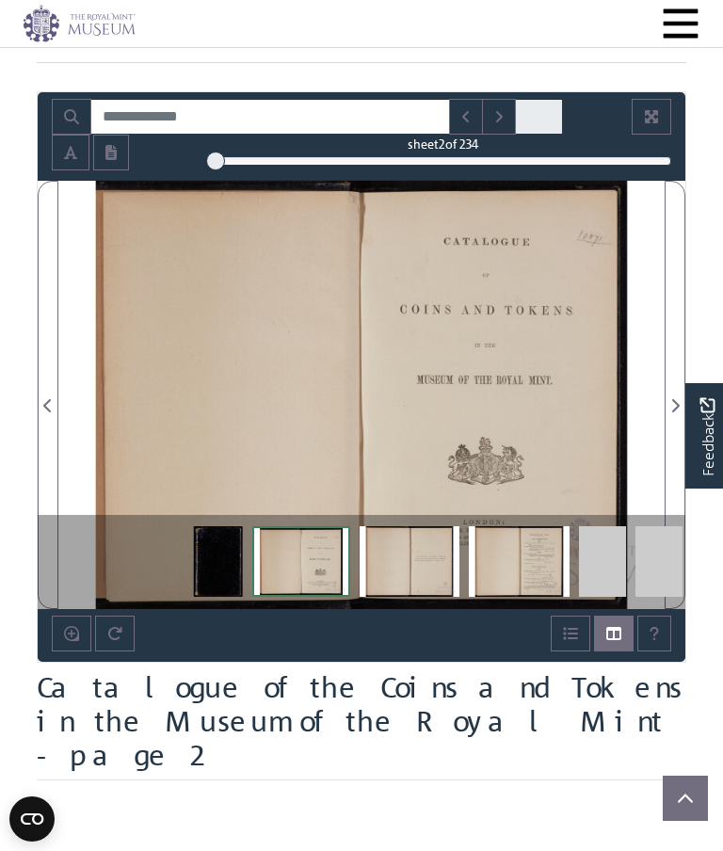
click at [633, 474] on div at bounding box center [512, 395] width 303 height 428
click at [583, 446] on div at bounding box center [512, 395] width 303 height 428
click at [547, 450] on div at bounding box center [512, 395] width 303 height 428
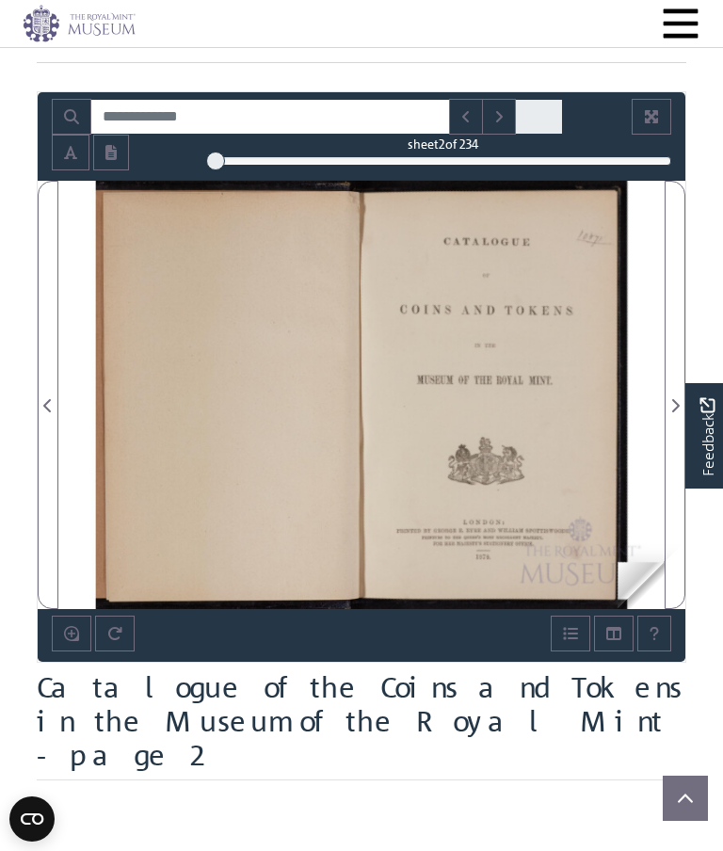
click at [662, 413] on img at bounding box center [361, 395] width 606 height 428
click at [676, 407] on span "Next Page" at bounding box center [674, 405] width 19 height 23
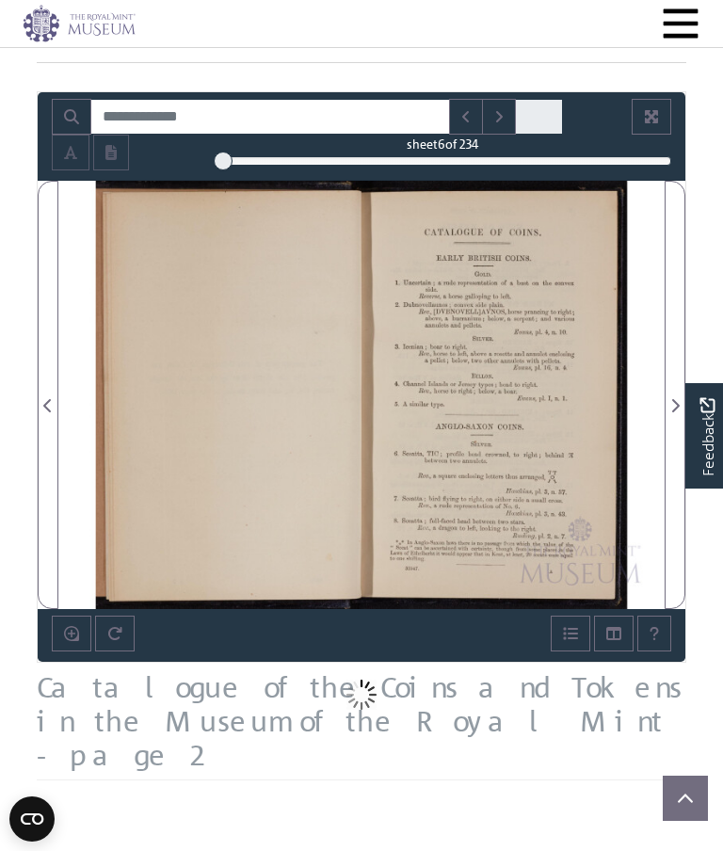
scroll to position [303, 0]
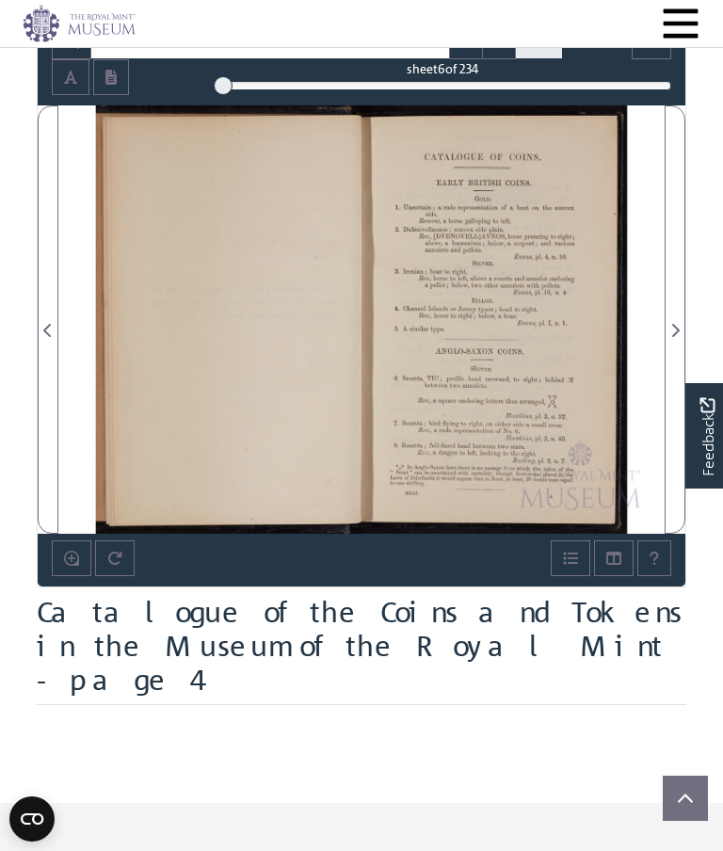
click at [666, 347] on span "Next Page" at bounding box center [674, 319] width 19 height 426
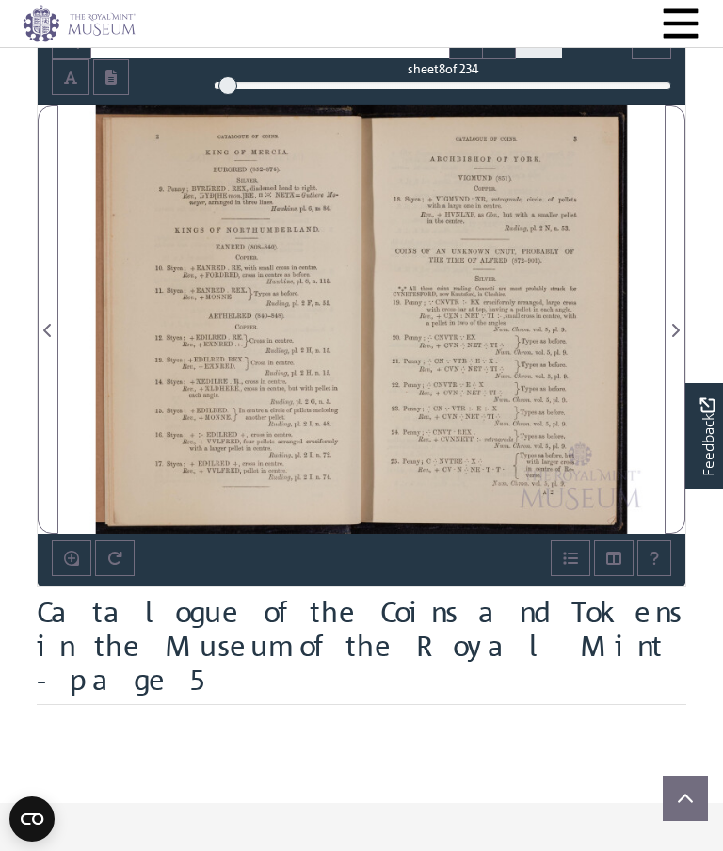
click at [667, 356] on span "Next Page" at bounding box center [674, 319] width 19 height 426
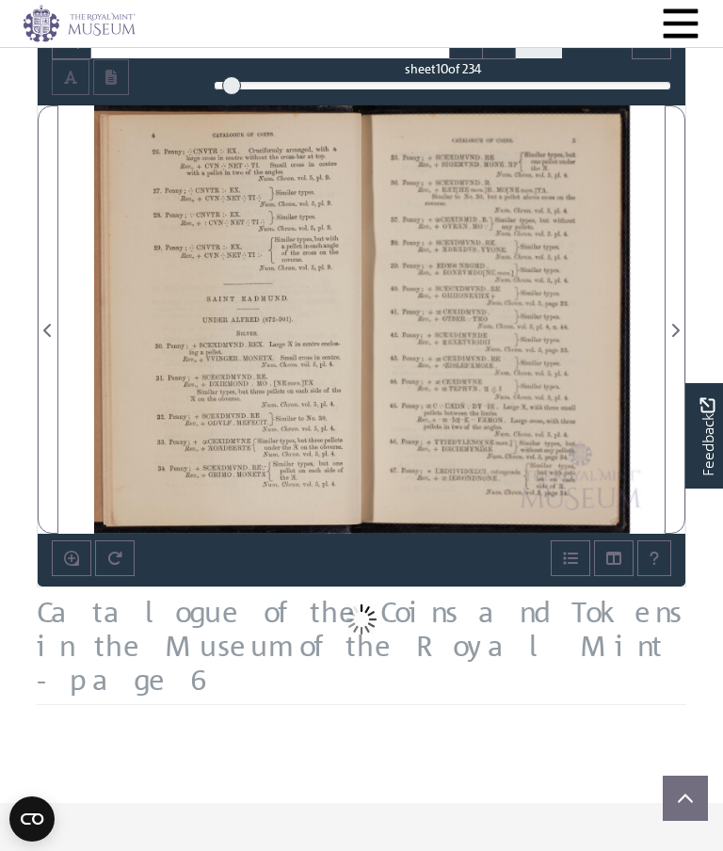
click at [667, 357] on span "Next Page" at bounding box center [674, 319] width 19 height 426
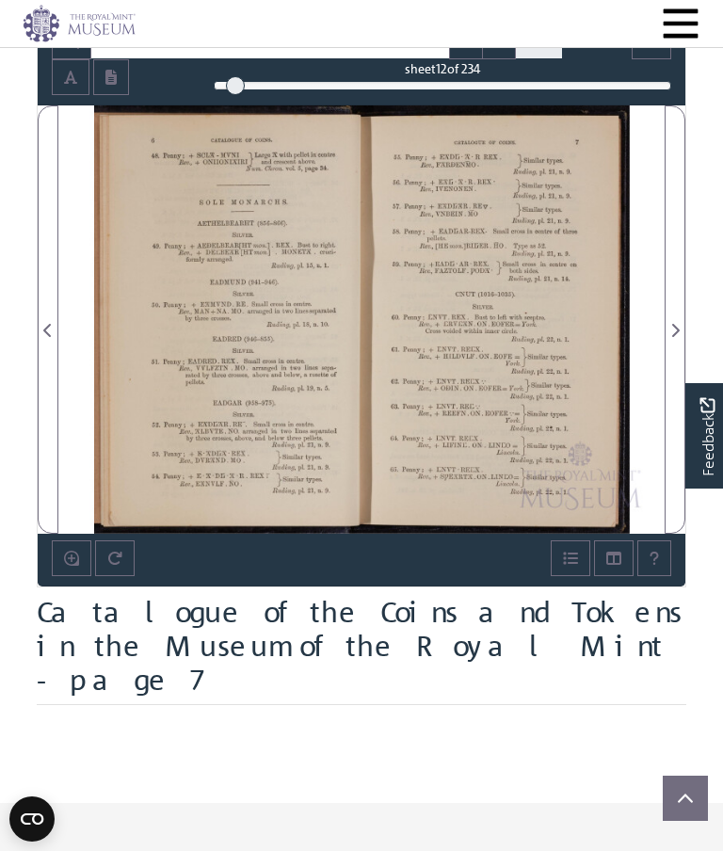
click at [668, 358] on span "Next Page" at bounding box center [674, 319] width 19 height 426
